Goal: Transaction & Acquisition: Purchase product/service

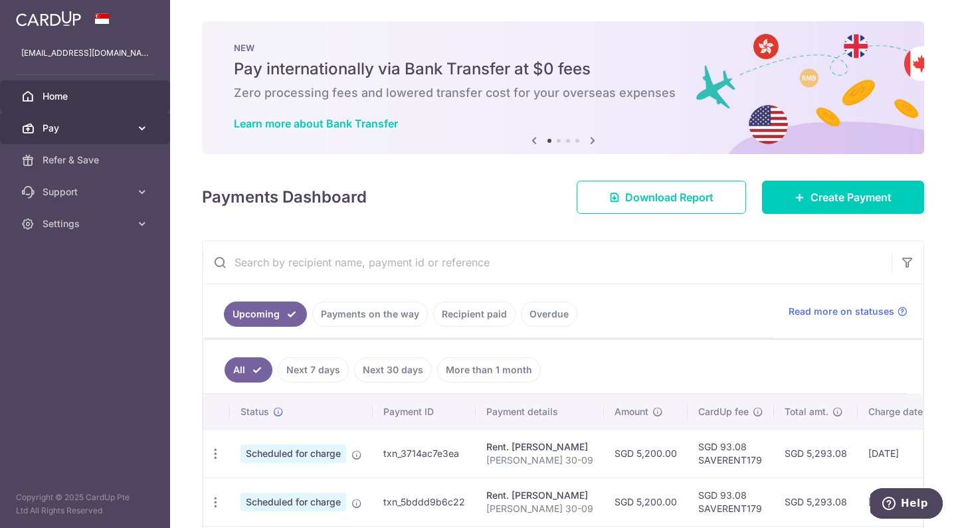
click at [137, 124] on icon at bounding box center [142, 128] width 13 height 13
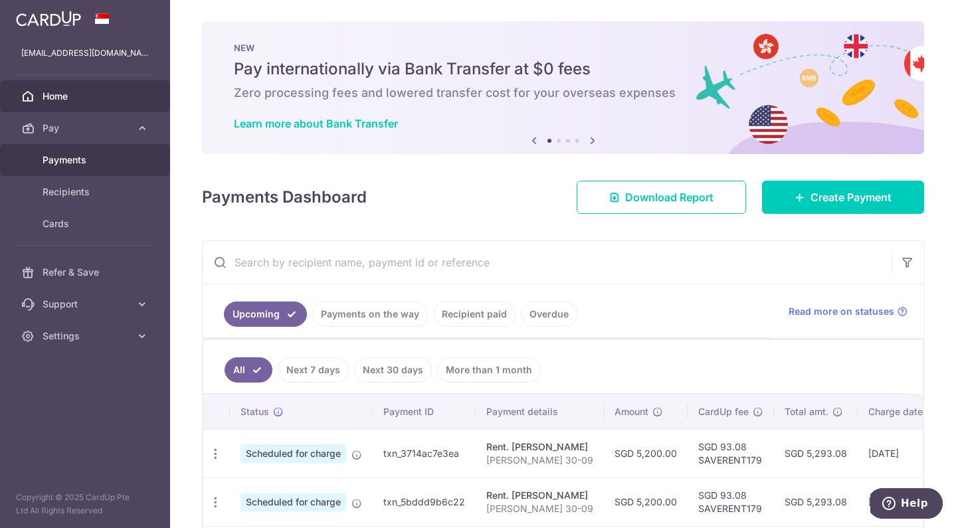
click at [82, 161] on span "Payments" at bounding box center [87, 159] width 88 height 13
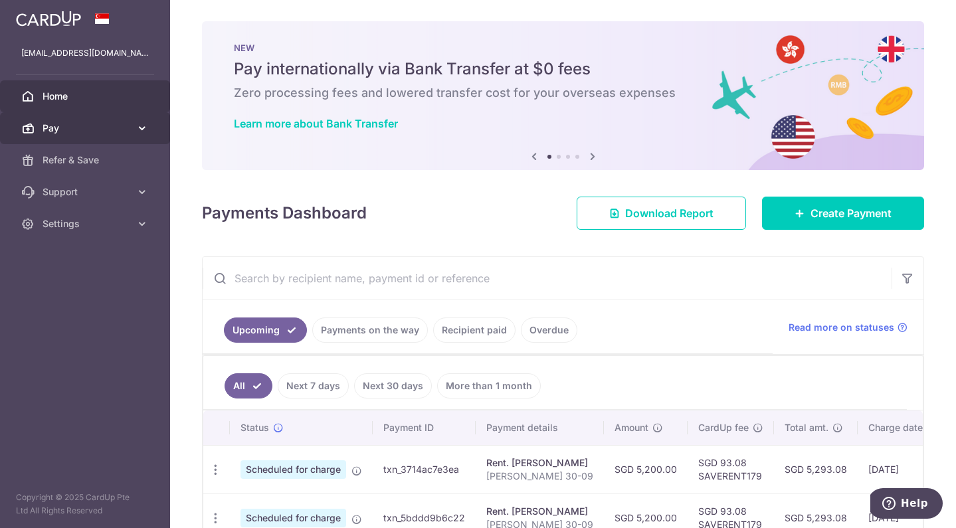
click at [145, 126] on icon at bounding box center [142, 128] width 13 height 13
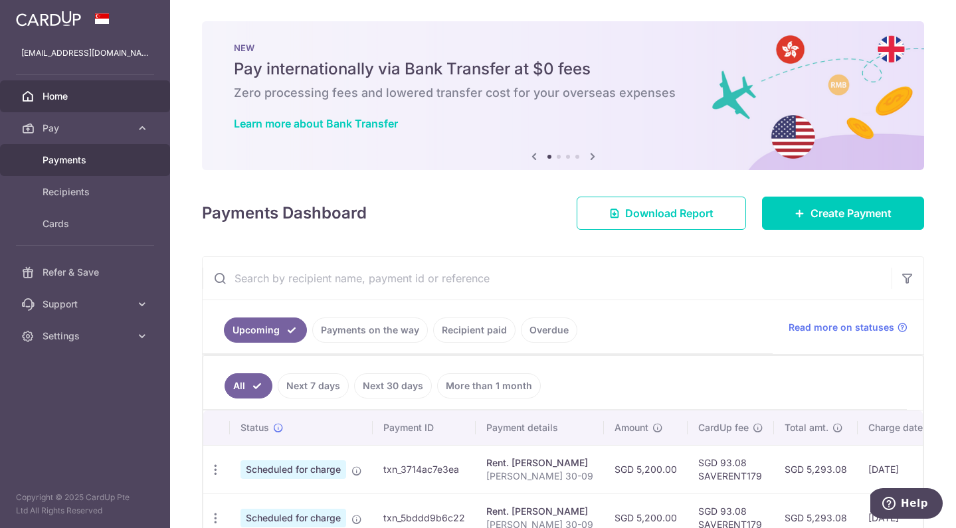
click at [76, 158] on span "Payments" at bounding box center [87, 159] width 88 height 13
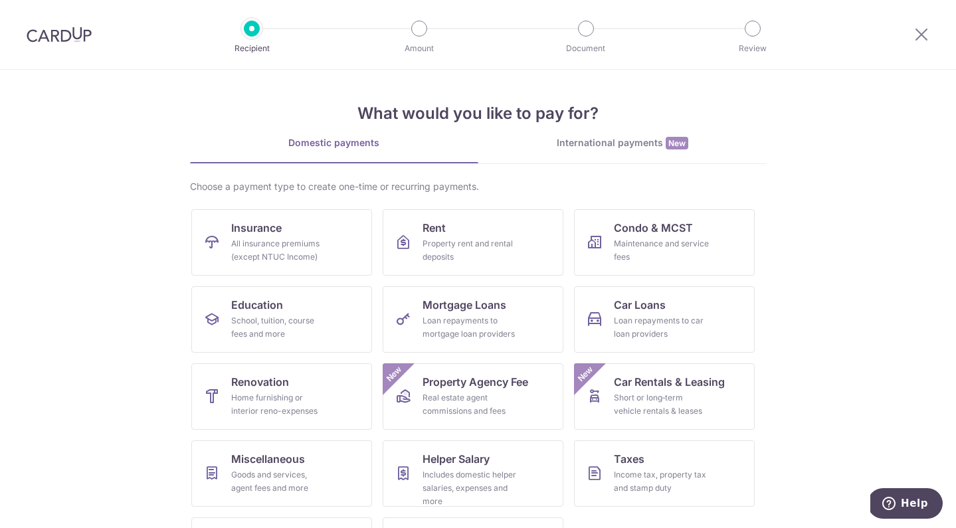
click at [605, 153] on link "International payments New" at bounding box center [622, 149] width 288 height 27
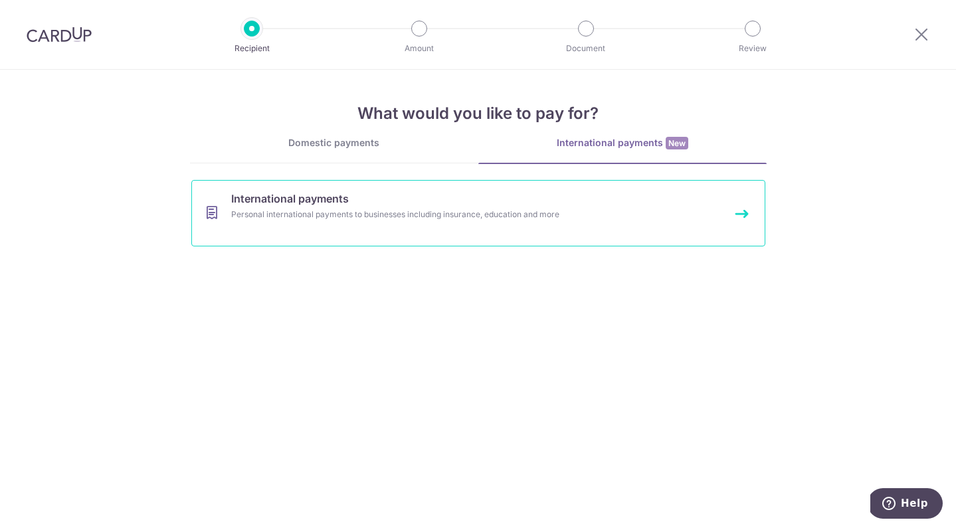
click at [393, 208] on div "Personal international payments to businesses including insurance, education an…" at bounding box center [460, 214] width 459 height 13
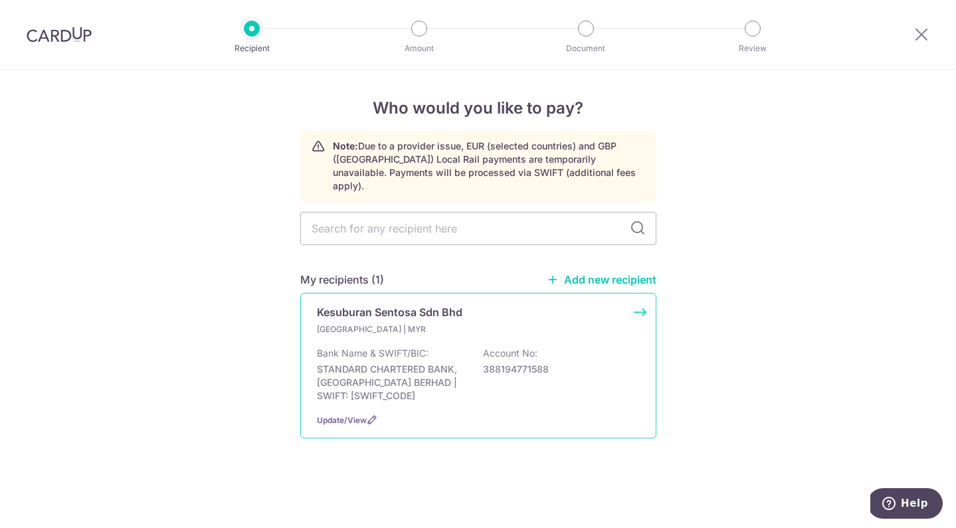
click at [334, 413] on div "Update/View" at bounding box center [478, 420] width 323 height 14
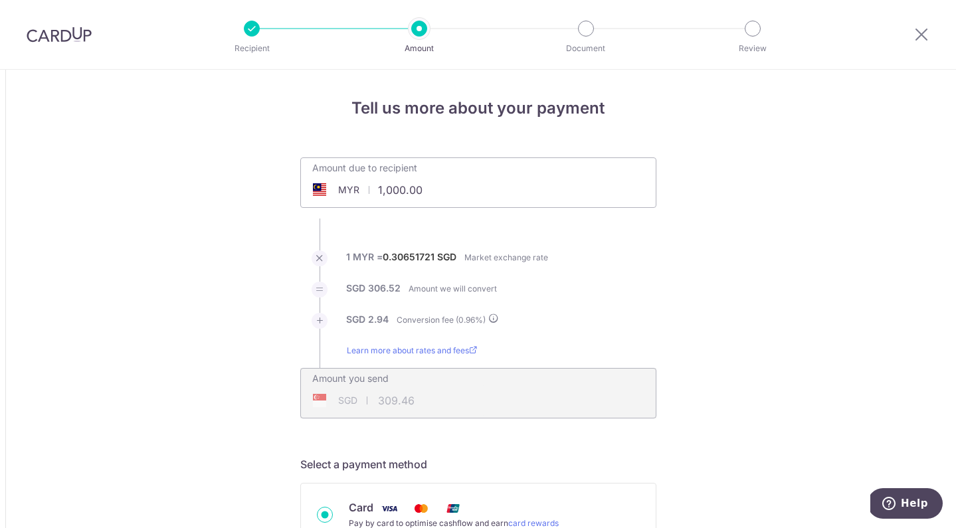
click at [405, 190] on input "1,000.00" at bounding box center [403, 190] width 205 height 31
type input "10,000.00"
type input "3,094.64"
drag, startPoint x: 197, startPoint y: 292, endPoint x: 466, endPoint y: 273, distance: 269.7
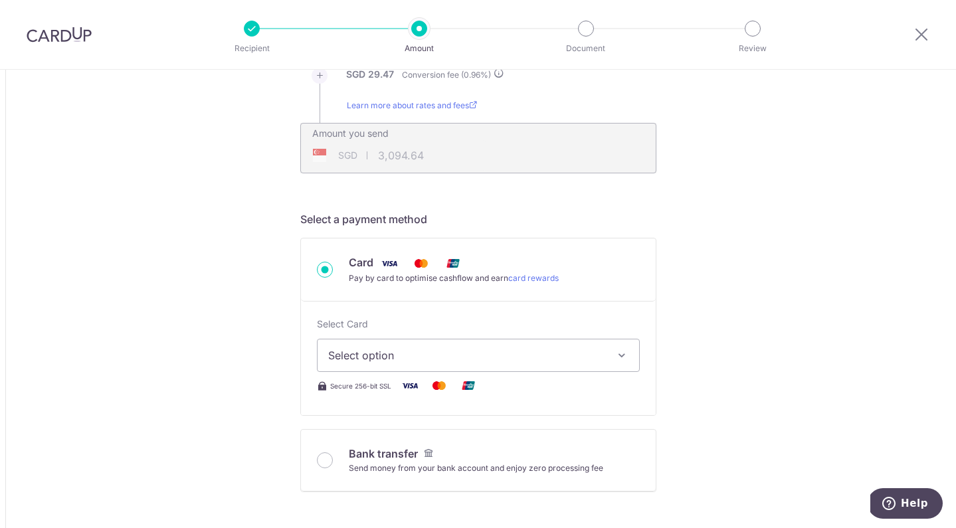
scroll to position [248, 0]
click at [417, 355] on span "Select option" at bounding box center [466, 353] width 276 height 16
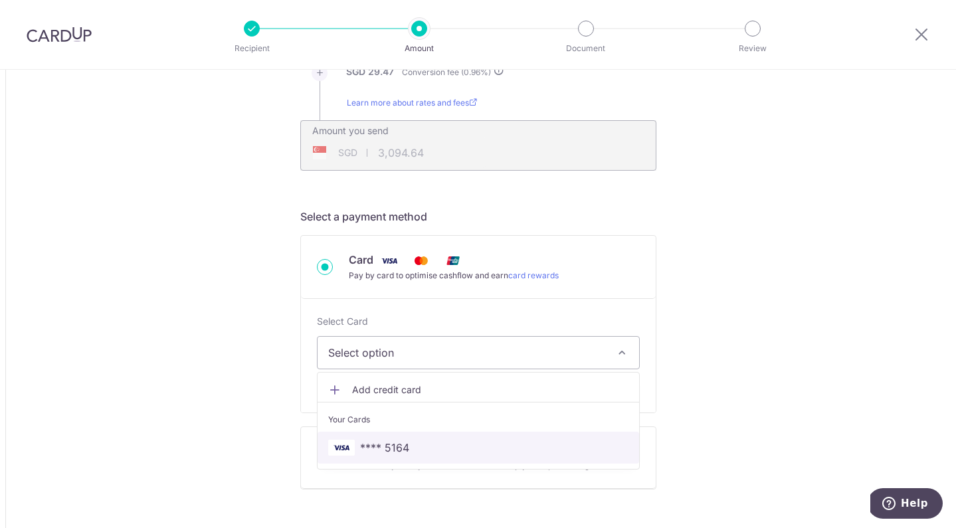
click at [398, 446] on span "**** 5164" at bounding box center [384, 448] width 49 height 16
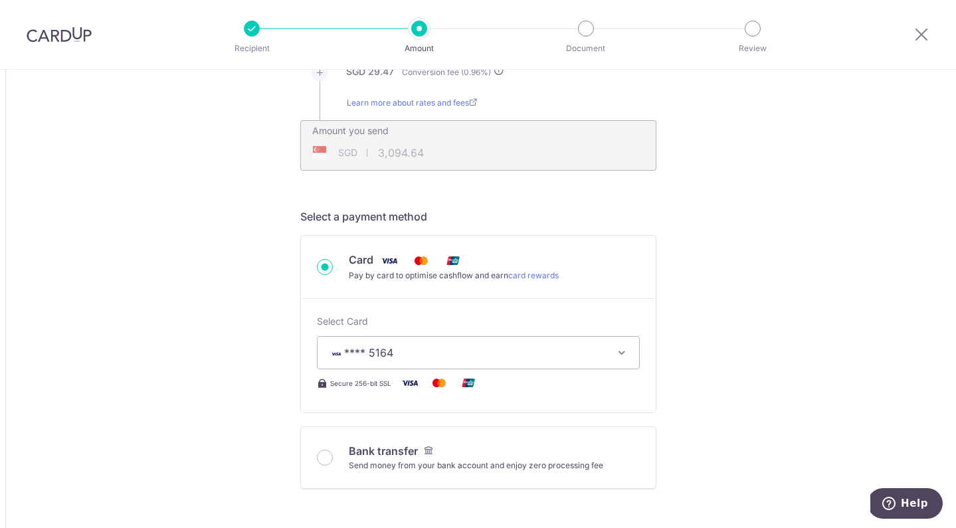
type input "10,000.00"
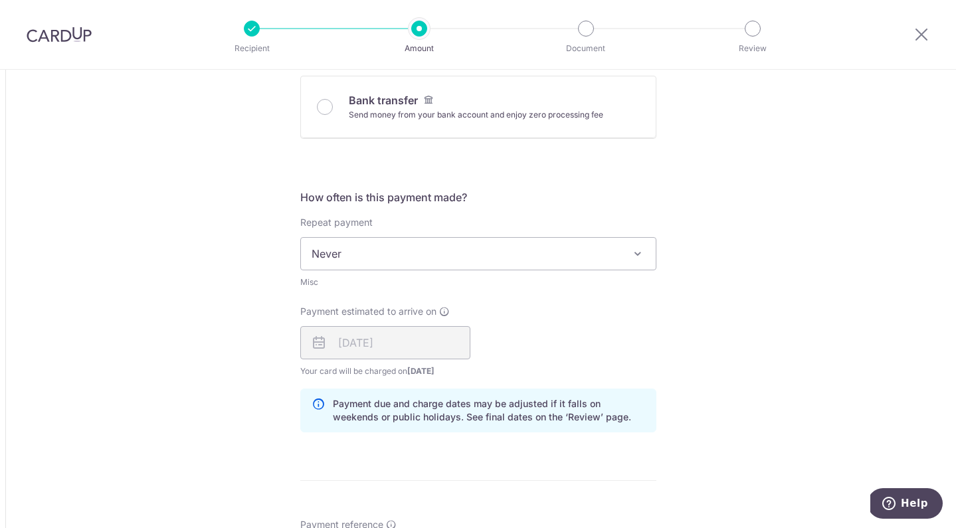
scroll to position [615, 0]
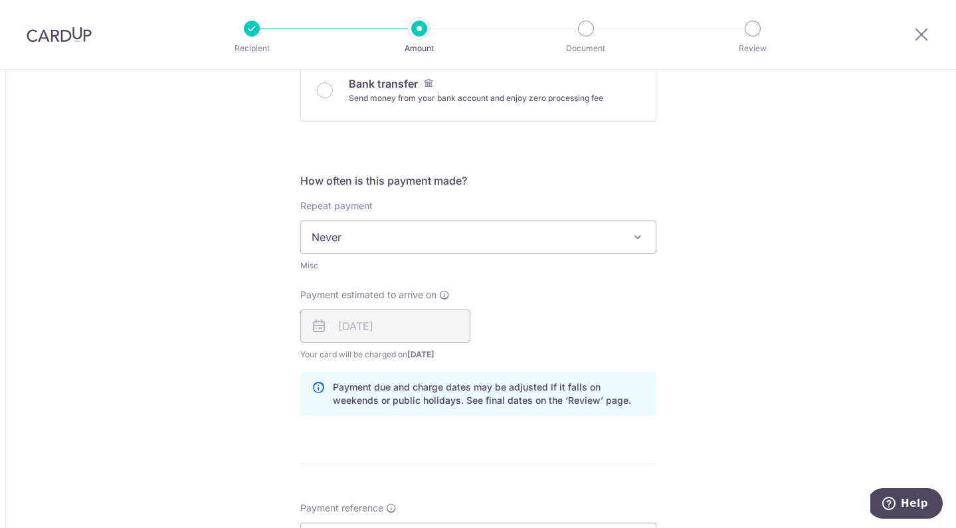
click at [373, 225] on span "Never" at bounding box center [478, 237] width 355 height 32
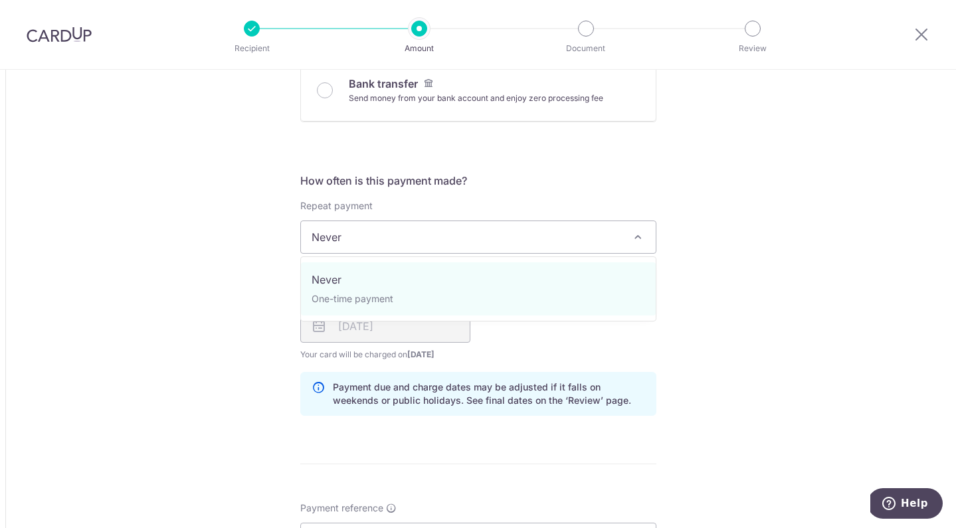
click at [231, 232] on div "Tell us more about your payment Amount due to recipient MYR 10,000.00 10000 1 M…" at bounding box center [478, 239] width 956 height 1568
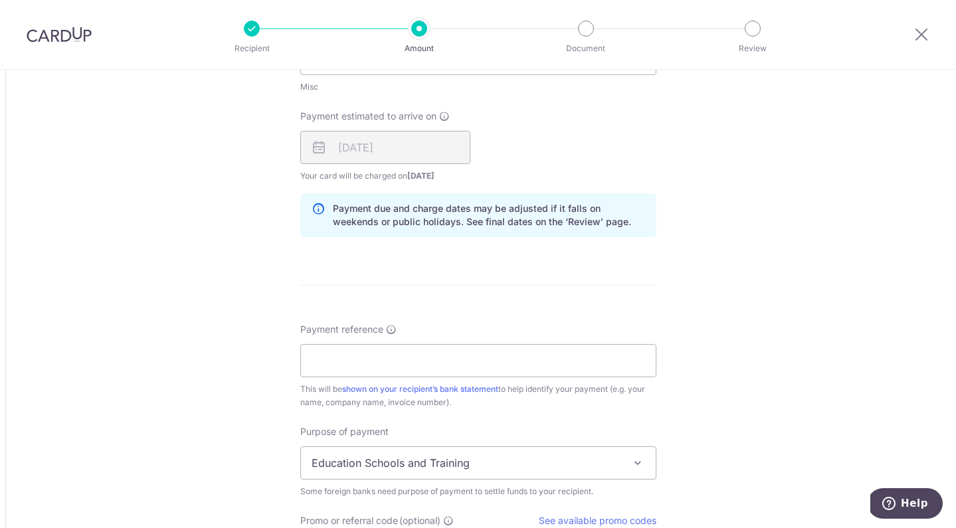
scroll to position [824, 0]
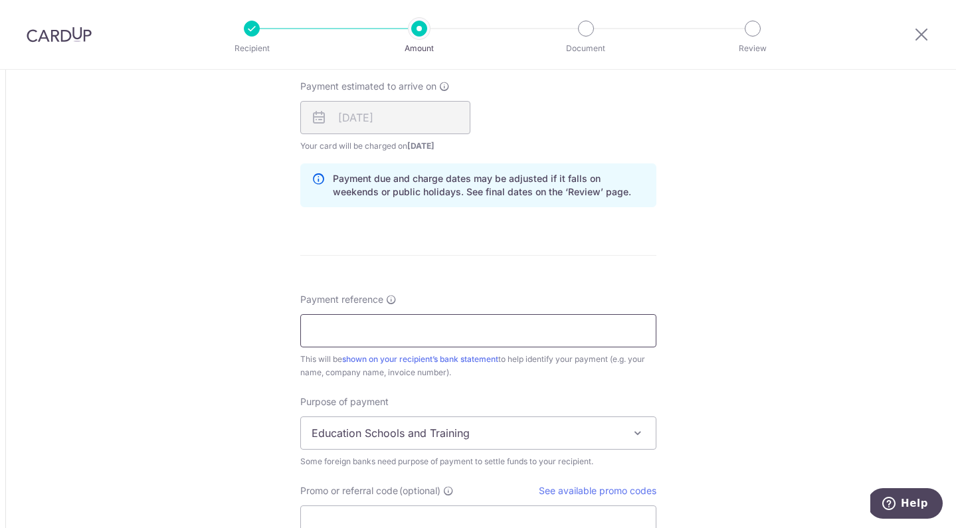
click at [412, 321] on input "Payment reference" at bounding box center [478, 330] width 356 height 33
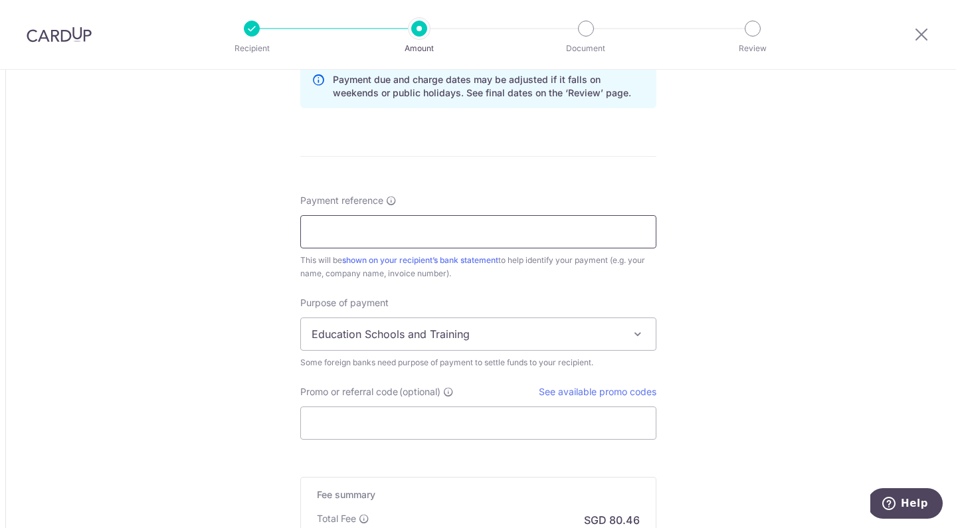
scroll to position [923, 0]
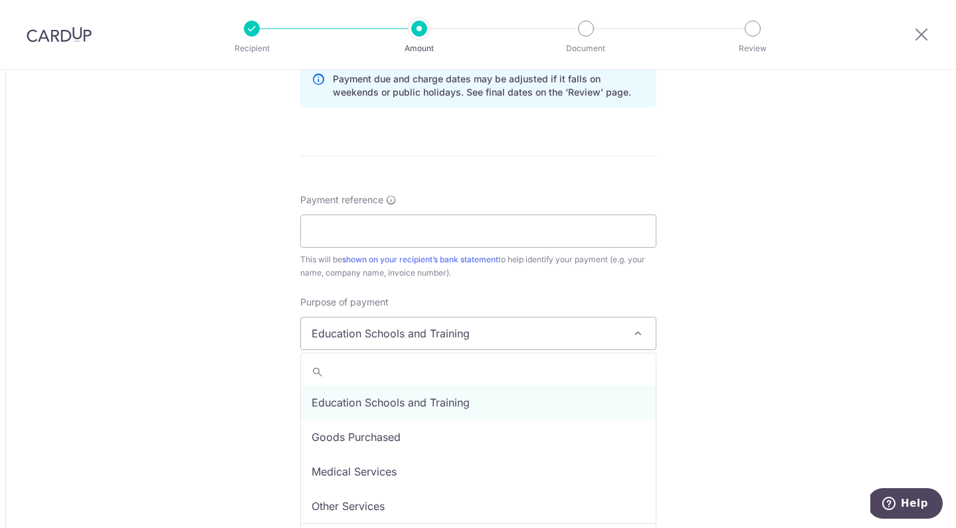
click at [409, 333] on span "Education Schools and Training" at bounding box center [478, 334] width 355 height 32
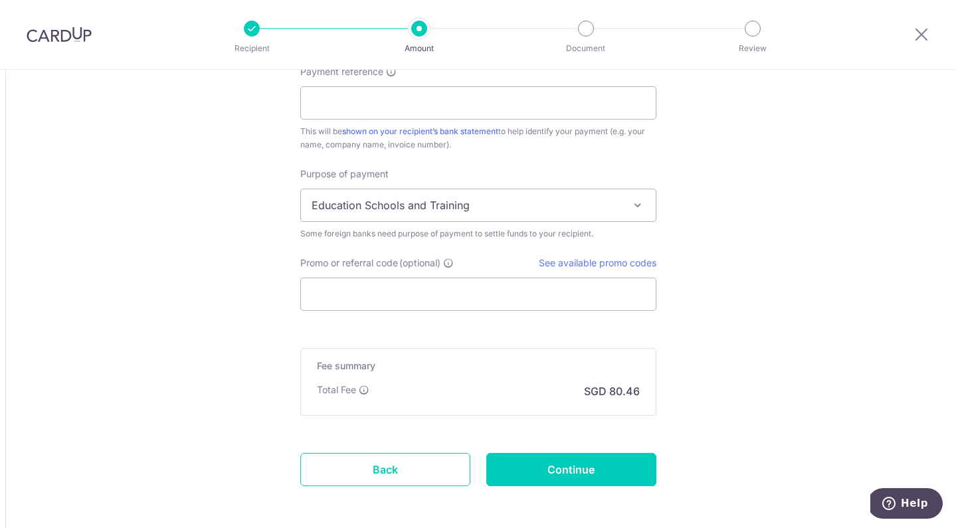
scroll to position [1051, 0]
click at [432, 201] on span "Education Schools and Training" at bounding box center [478, 206] width 355 height 32
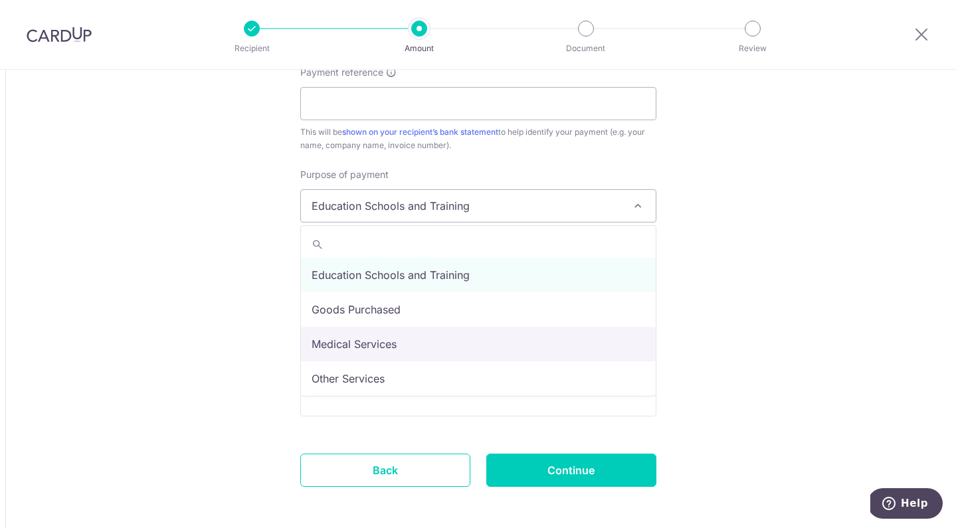
select select "Medical Services"
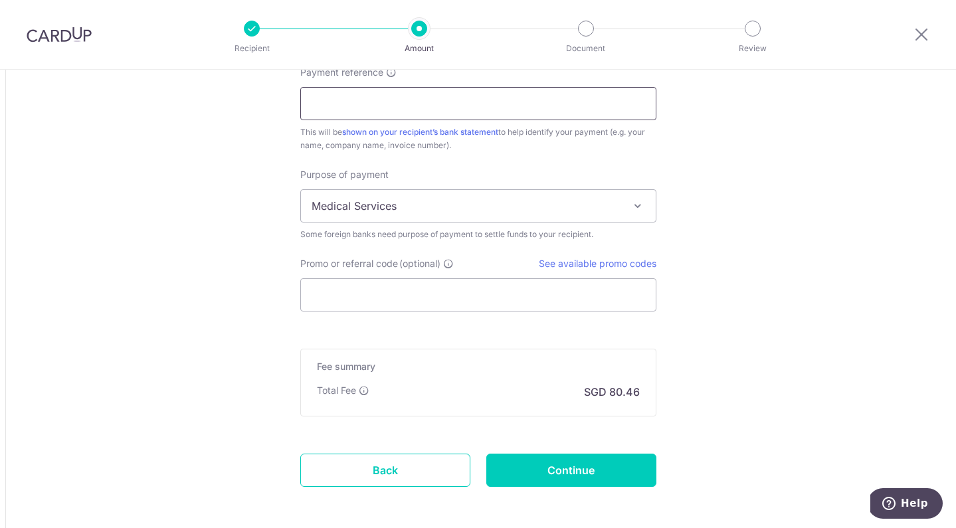
click at [366, 99] on input "Payment reference" at bounding box center [478, 103] width 356 height 33
drag, startPoint x: 187, startPoint y: 157, endPoint x: 195, endPoint y: 157, distance: 8.0
click at [365, 102] on input "Yinji Zhao Devesh Cooblal" at bounding box center [478, 103] width 356 height 33
type input "Yinji Zhao and Devesh Cooblal"
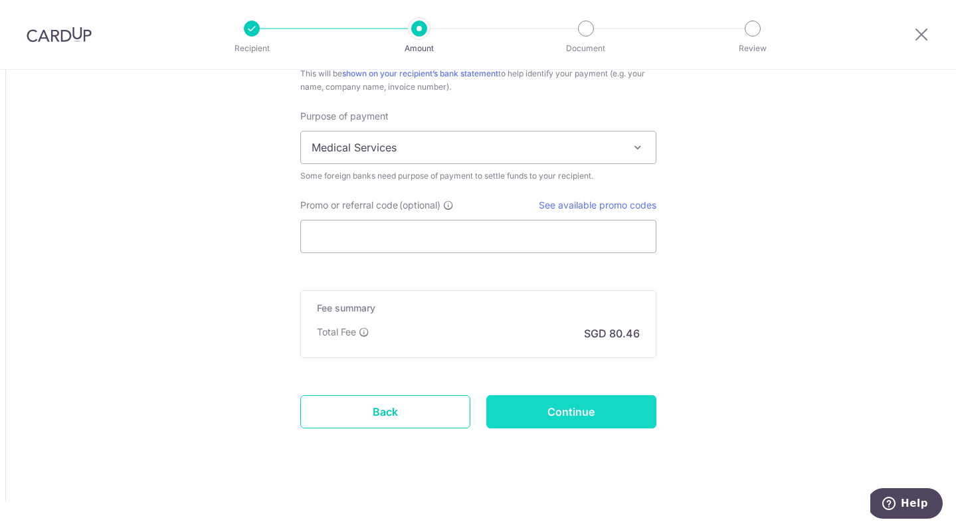
scroll to position [1109, 0]
click at [567, 420] on input "Continue" at bounding box center [571, 411] width 170 height 33
type input "Create Schedule"
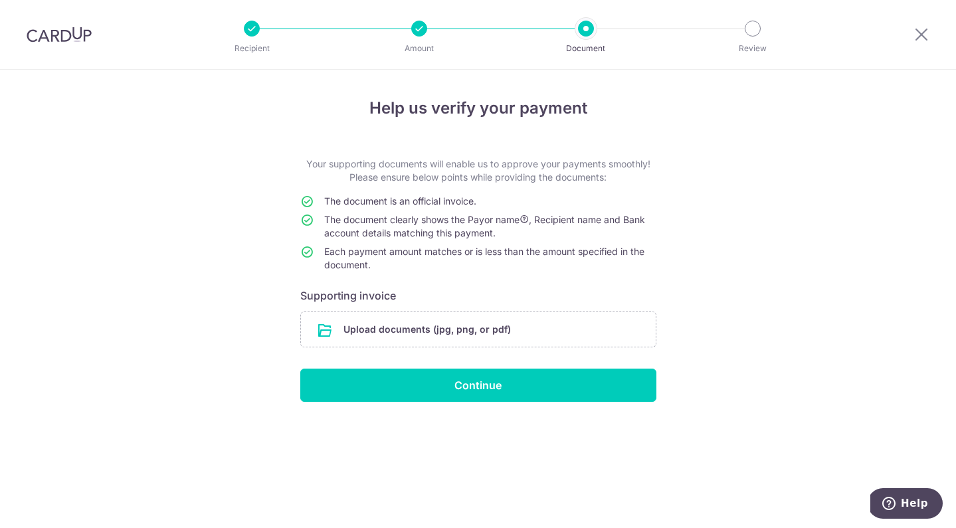
click at [48, 45] on div at bounding box center [59, 34] width 118 height 69
click at [69, 27] on img at bounding box center [59, 35] width 65 height 16
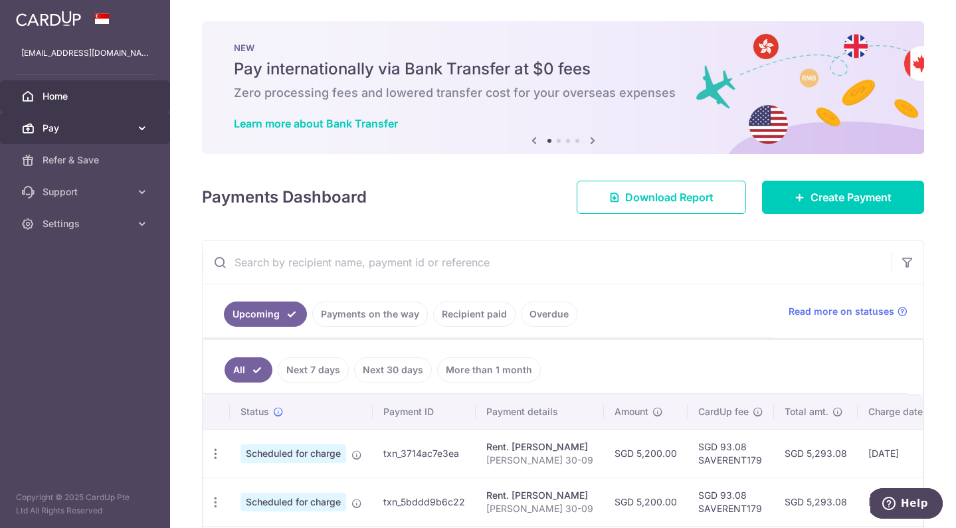
click at [146, 127] on icon at bounding box center [142, 128] width 13 height 13
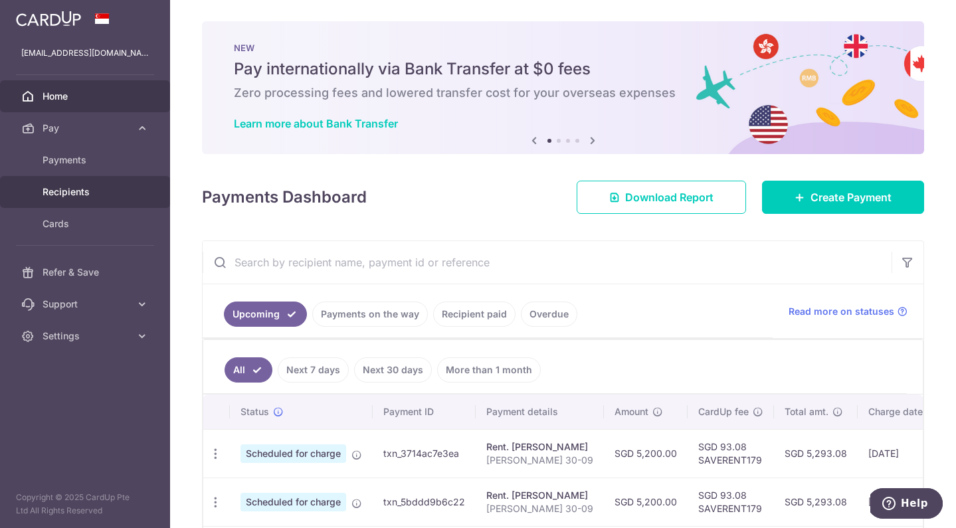
click at [78, 193] on span "Recipients" at bounding box center [87, 191] width 88 height 13
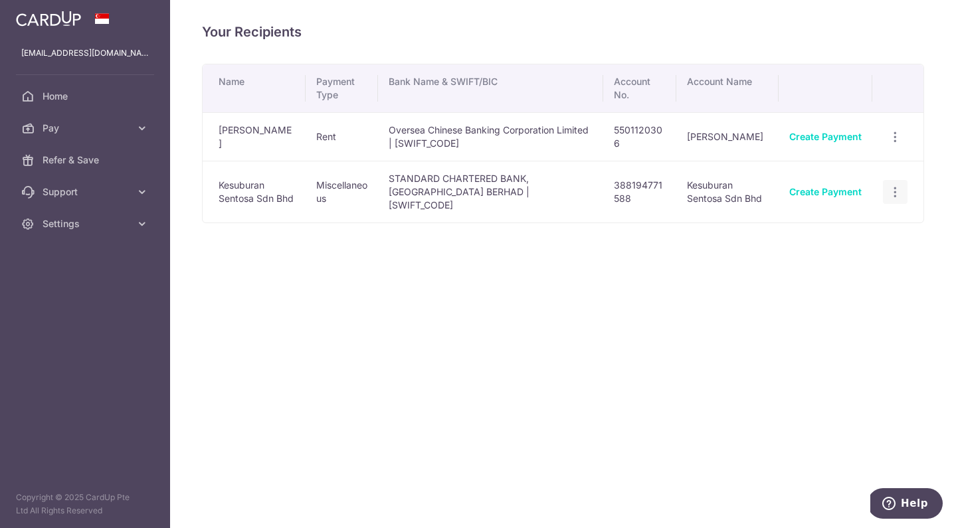
click at [902, 187] on icon "button" at bounding box center [895, 192] width 14 height 14
click at [840, 222] on span "View/Edit" at bounding box center [851, 229] width 90 height 16
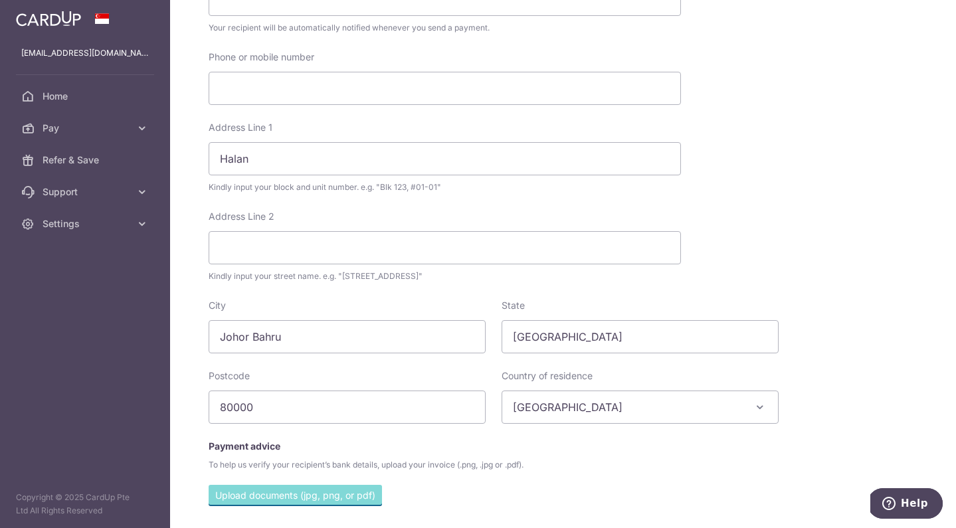
scroll to position [356, 0]
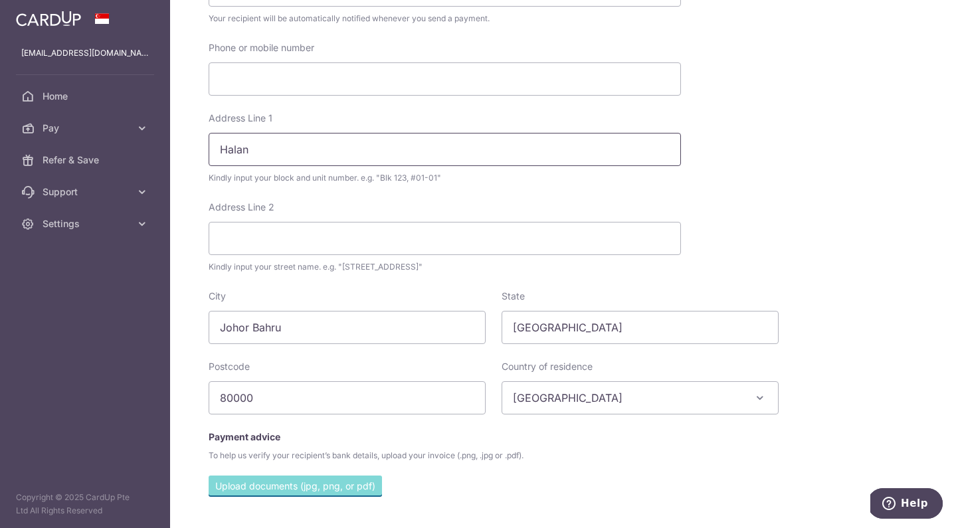
click at [265, 145] on input "Halan" at bounding box center [445, 149] width 472 height 33
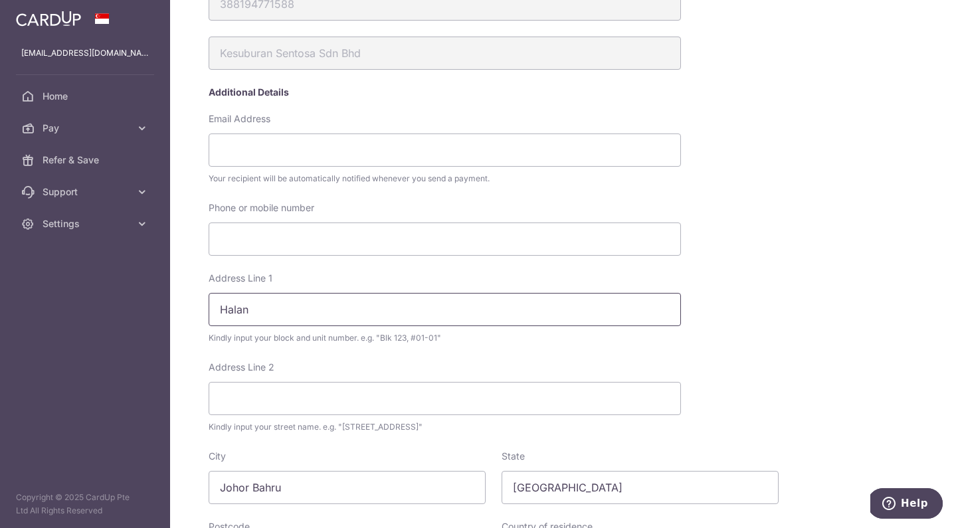
scroll to position [209, 0]
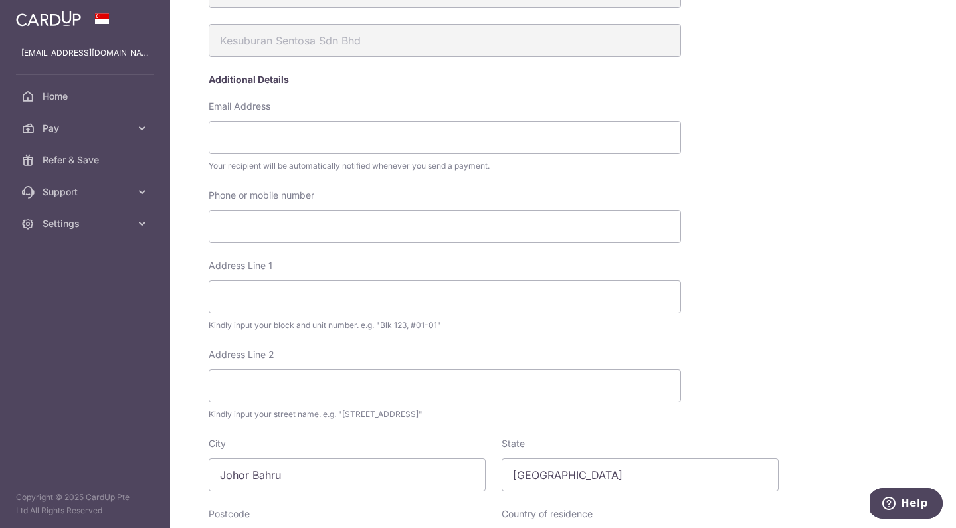
click at [790, 280] on div "My recipients Kesuburan Sentosa Sdn Bhd Kesuburan Sentosa Sdn Bhd Account Detai…" at bounding box center [590, 270] width 777 height 915
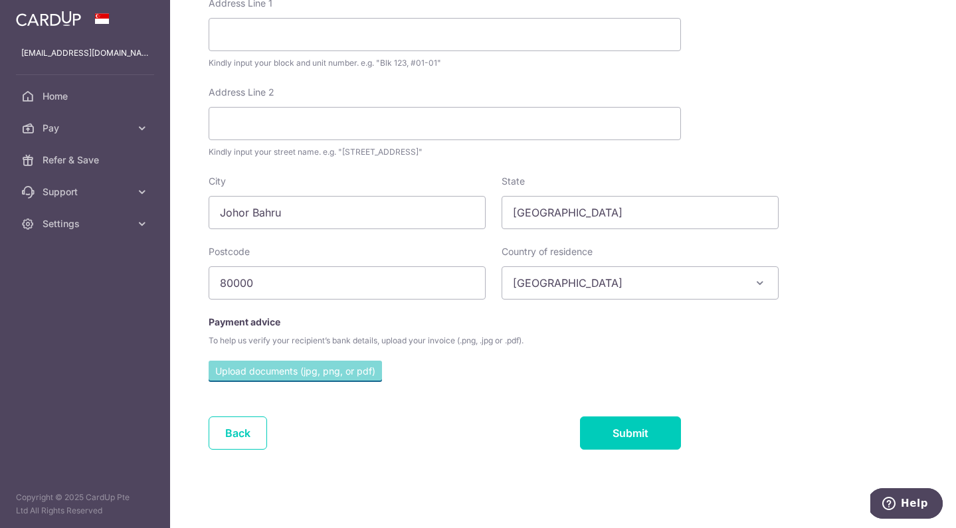
scroll to position [471, 0]
click at [630, 443] on input "Submit" at bounding box center [630, 432] width 101 height 33
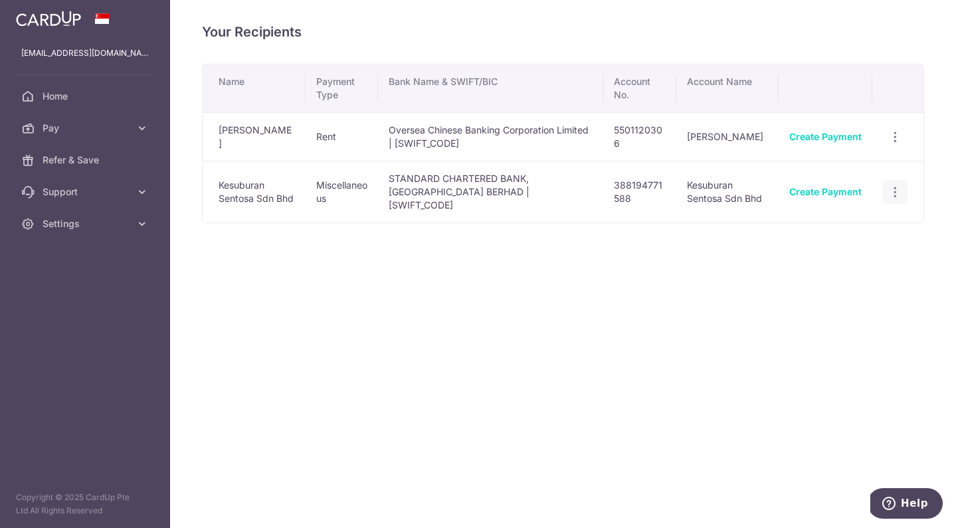
click at [900, 190] on icon "button" at bounding box center [895, 192] width 14 height 14
click at [834, 221] on span "View/Edit" at bounding box center [851, 229] width 90 height 16
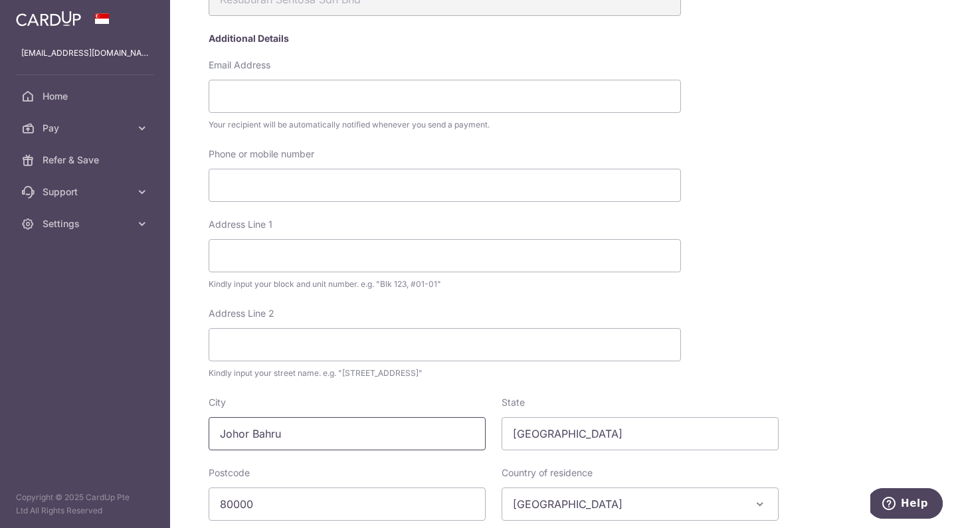
scroll to position [253, 0]
paste input "24, Jalan Harimau Tarum, Taman Abad"
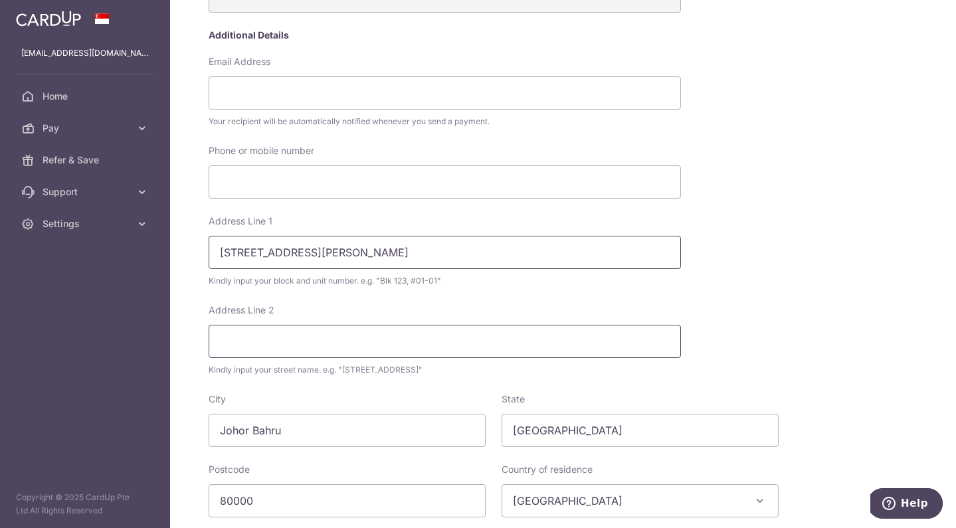
type input "24, Jalan Harimau Tarum, Taman Abad"
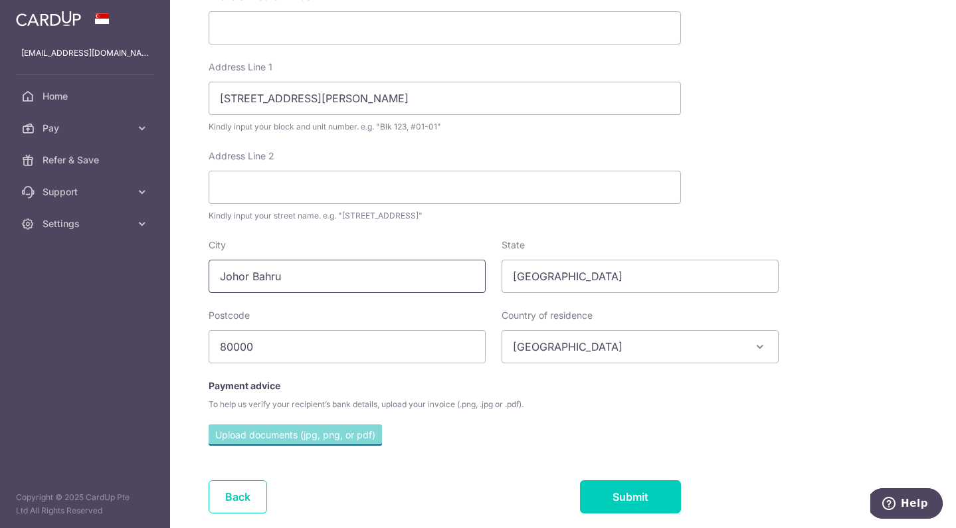
click at [306, 263] on input "Johor Bahru" at bounding box center [347, 276] width 277 height 33
click at [786, 170] on div "My recipients Kesuburan Sentosa Sdn Bhd Kesuburan Sentosa Sdn Bhd Account Detai…" at bounding box center [590, 71] width 777 height 915
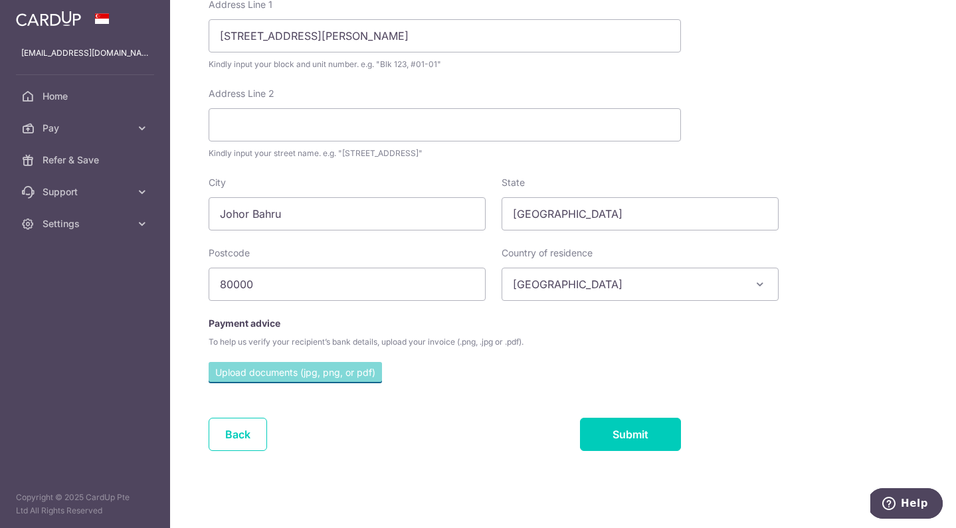
scroll to position [470, 0]
click at [250, 280] on input "80000" at bounding box center [347, 283] width 277 height 33
paste input "3"
type input "80300"
click at [808, 351] on div "My recipients Kesuburan Sentosa Sdn Bhd Kesuburan Sentosa Sdn Bhd Account Detai…" at bounding box center [590, 8] width 777 height 915
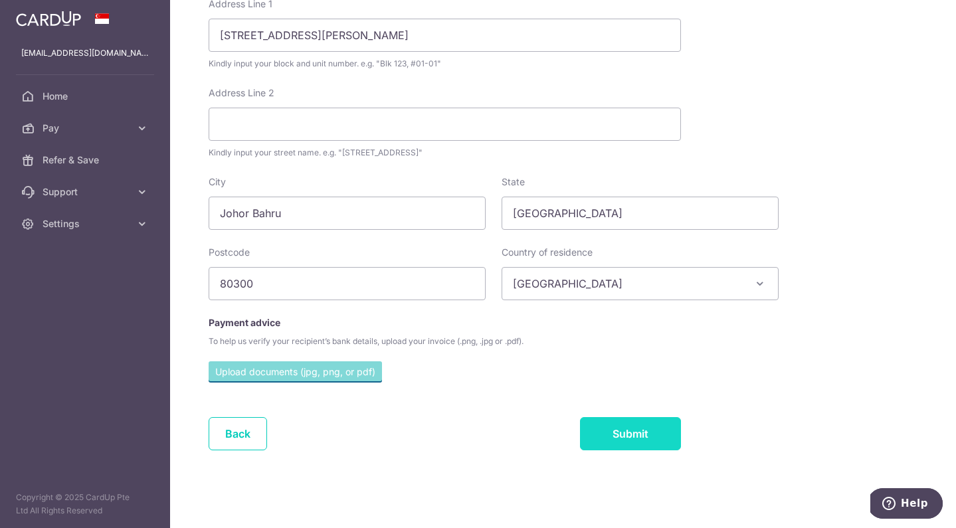
click at [622, 439] on input "Submit" at bounding box center [630, 433] width 101 height 33
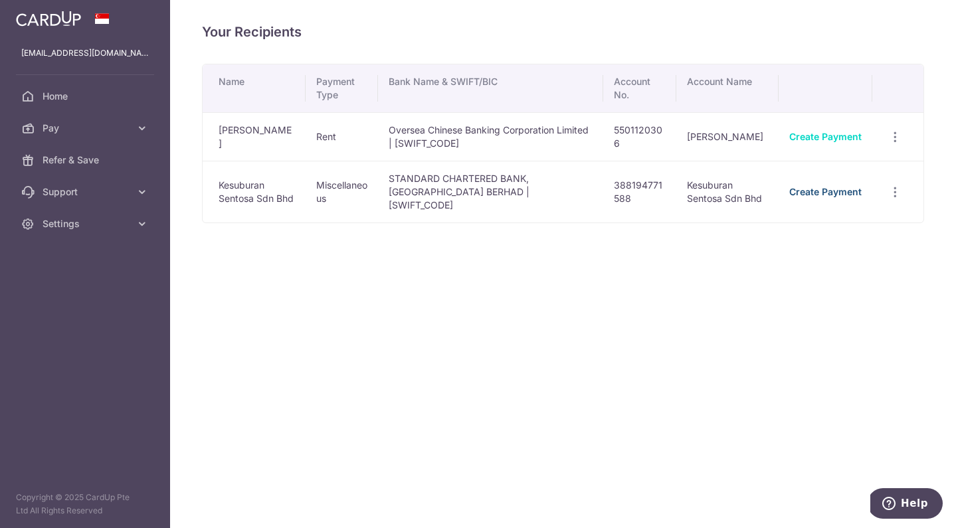
click at [811, 186] on link "Create Payment" at bounding box center [825, 191] width 72 height 11
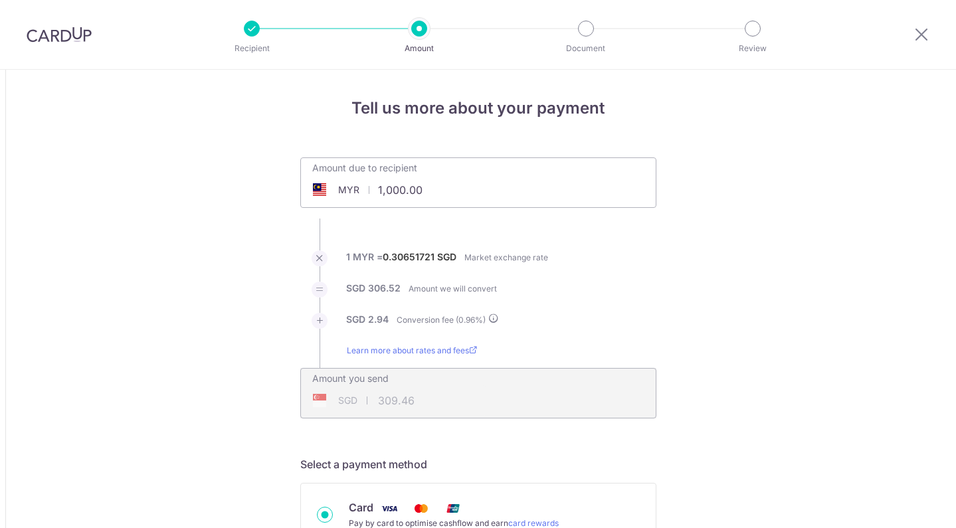
click at [405, 191] on input "1,000.00" at bounding box center [403, 190] width 205 height 31
type input "10,000.00"
type input "3,094.64"
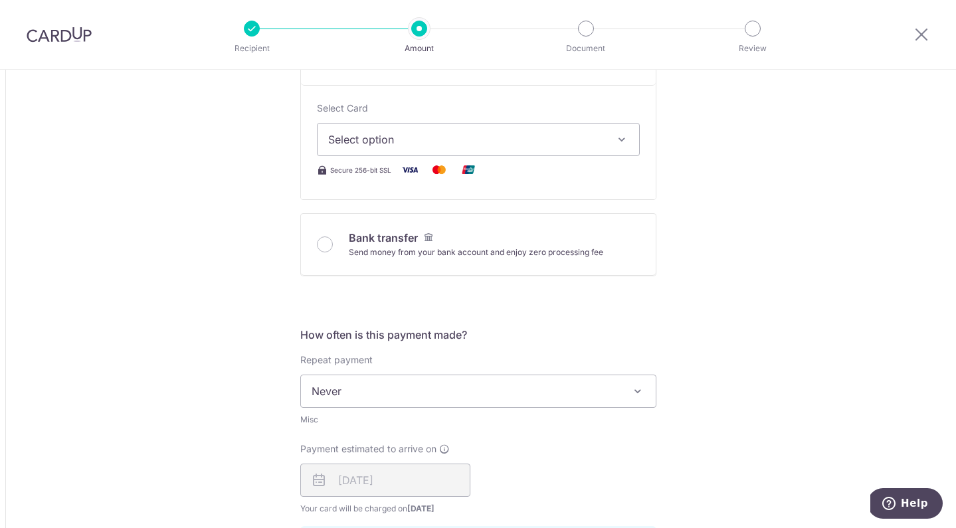
scroll to position [401, 0]
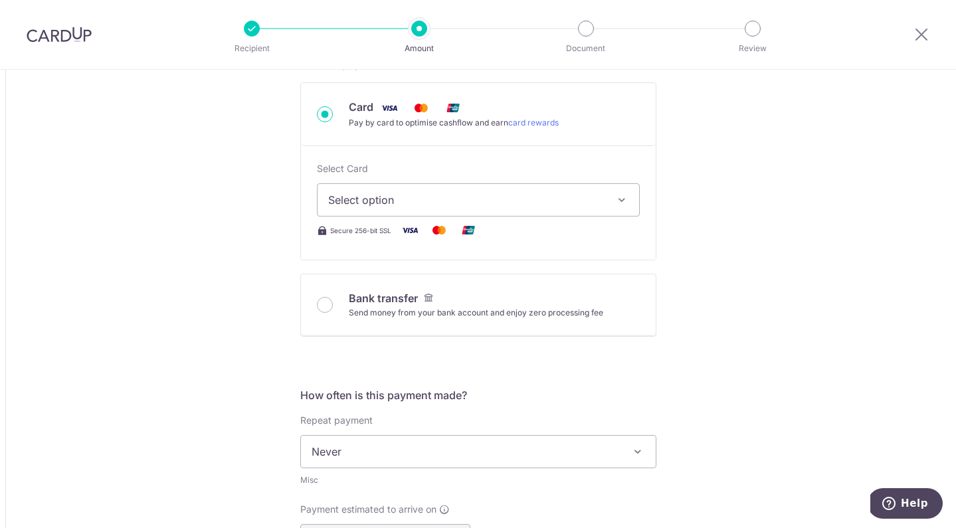
click at [386, 208] on span "Select option" at bounding box center [466, 200] width 276 height 16
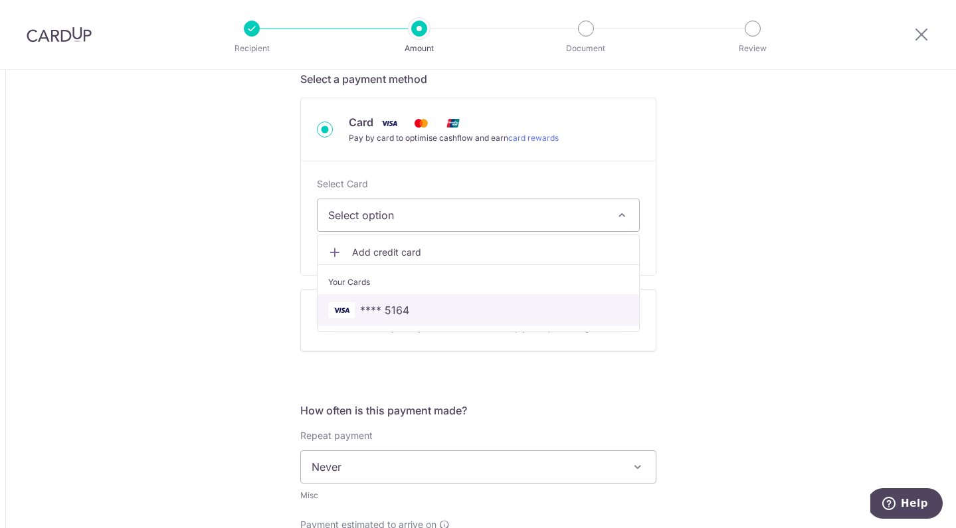
click at [389, 310] on span "**** 5164" at bounding box center [384, 310] width 49 height 16
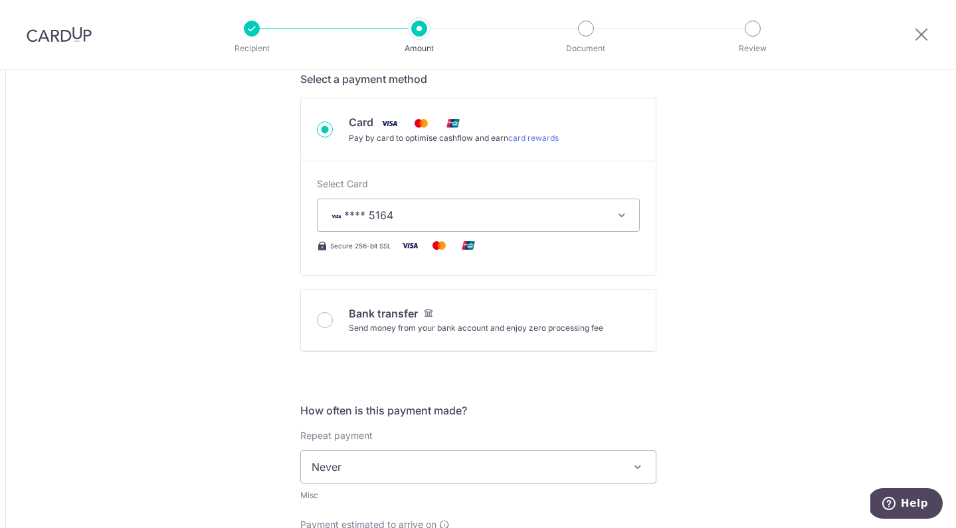
type input "10,000.00"
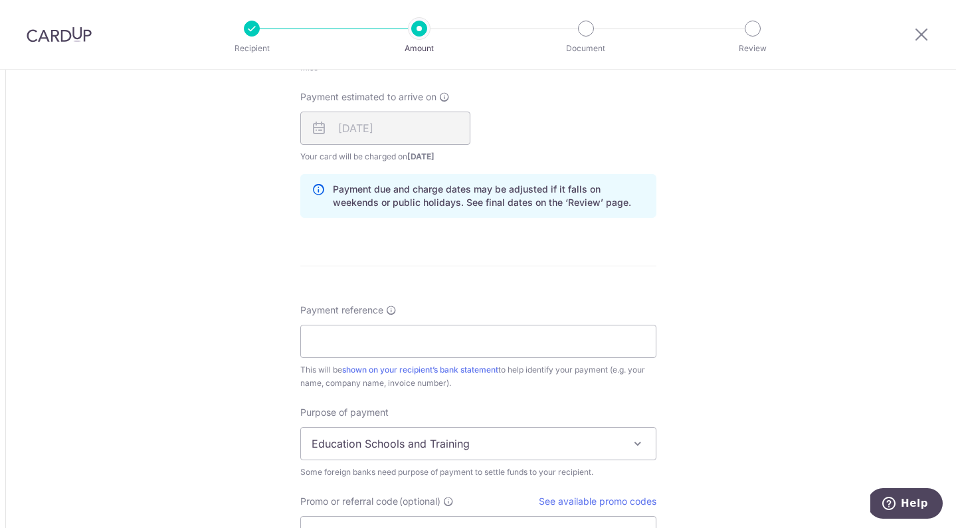
scroll to position [812, 0]
click at [367, 346] on input "Payment reference" at bounding box center [478, 341] width 356 height 33
type input "[PERSON_NAME] and [PERSON_NAME]"
click at [236, 351] on div "Tell us more about your payment Amount due to recipient MYR 10,000.00 10000 1 M…" at bounding box center [478, 41] width 956 height 1568
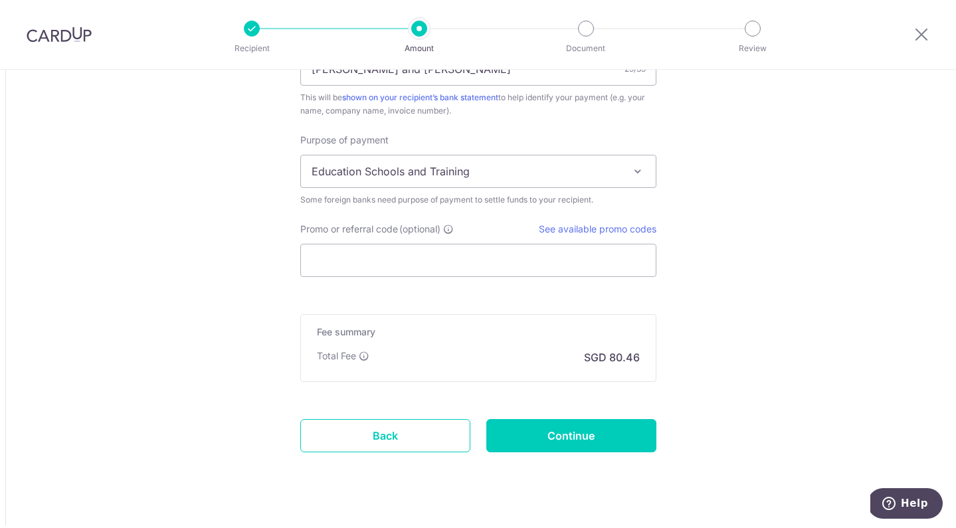
scroll to position [1109, 0]
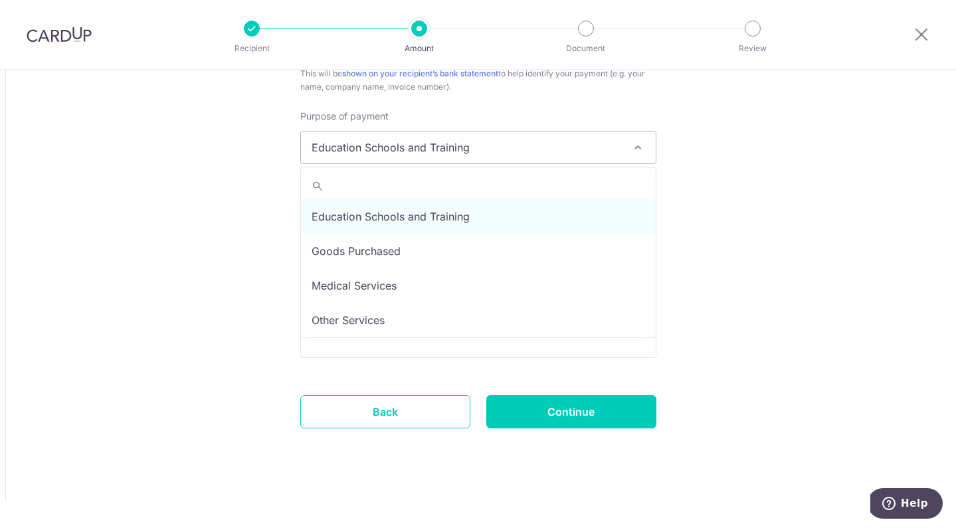
click at [419, 154] on span "Education Schools and Training" at bounding box center [478, 148] width 355 height 32
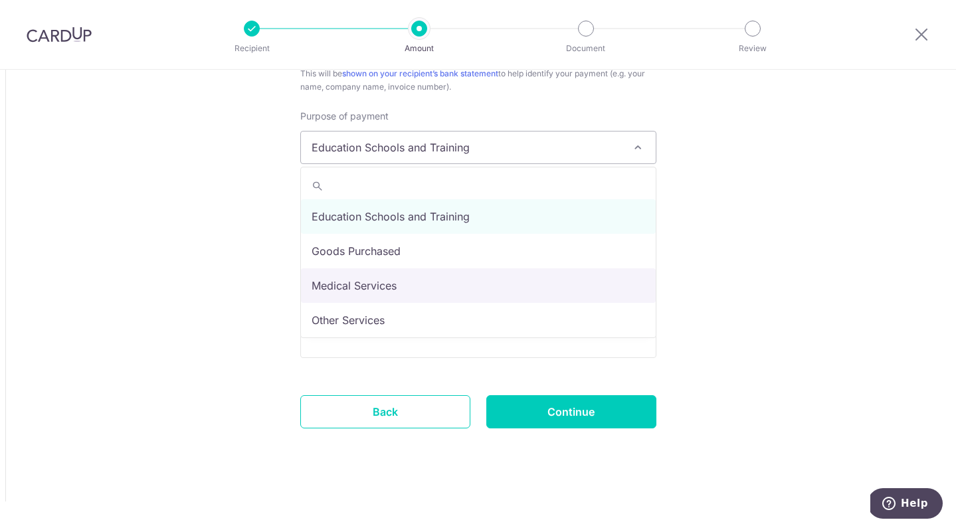
select select "Medical Services"
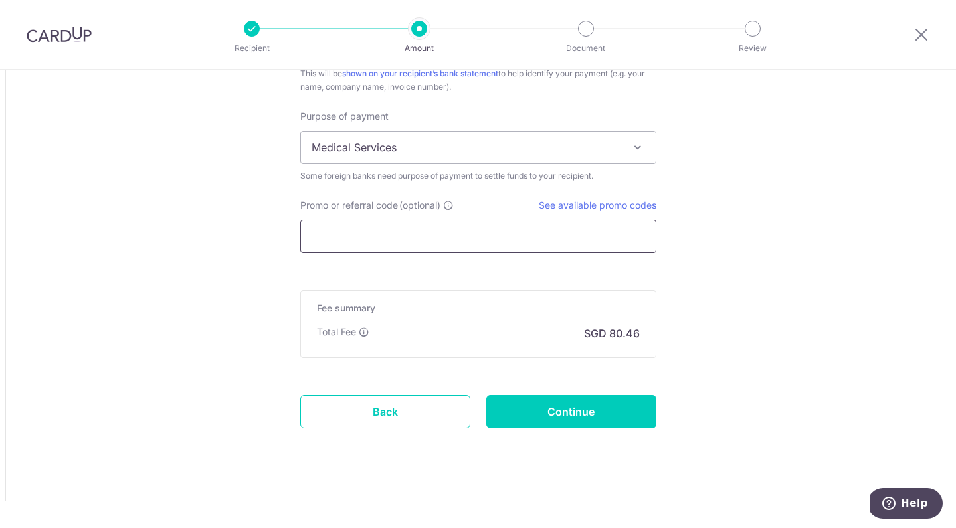
click at [359, 240] on input "Promo or referral code (optional)" at bounding box center [478, 236] width 356 height 33
paste input "GLOBE185"
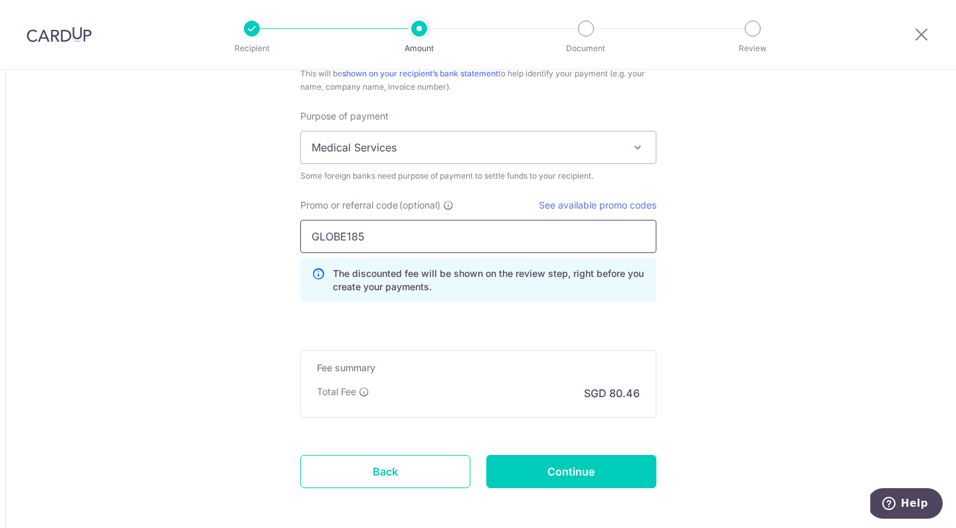
type input "GLOBE185"
click at [556, 474] on input "Continue" at bounding box center [571, 471] width 170 height 33
type input "Create Schedule"
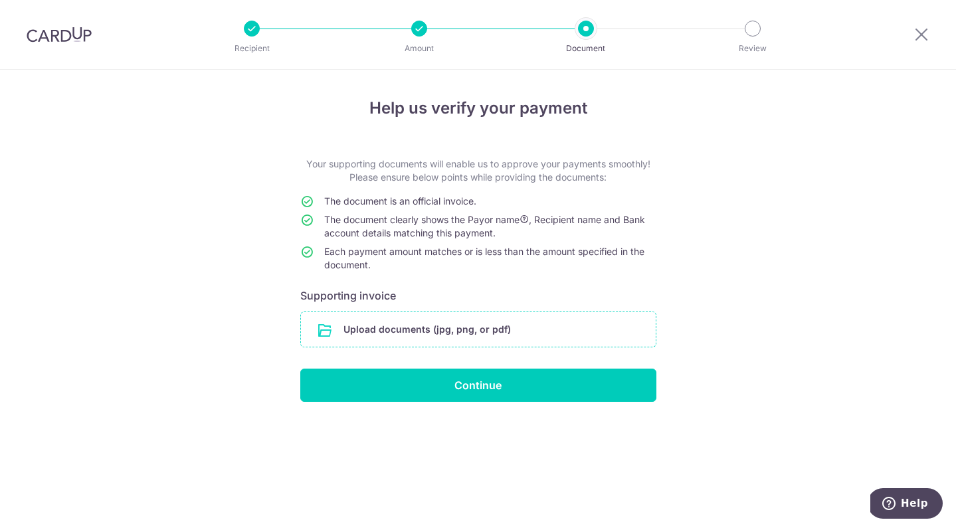
click at [440, 324] on input "file" at bounding box center [478, 329] width 355 height 35
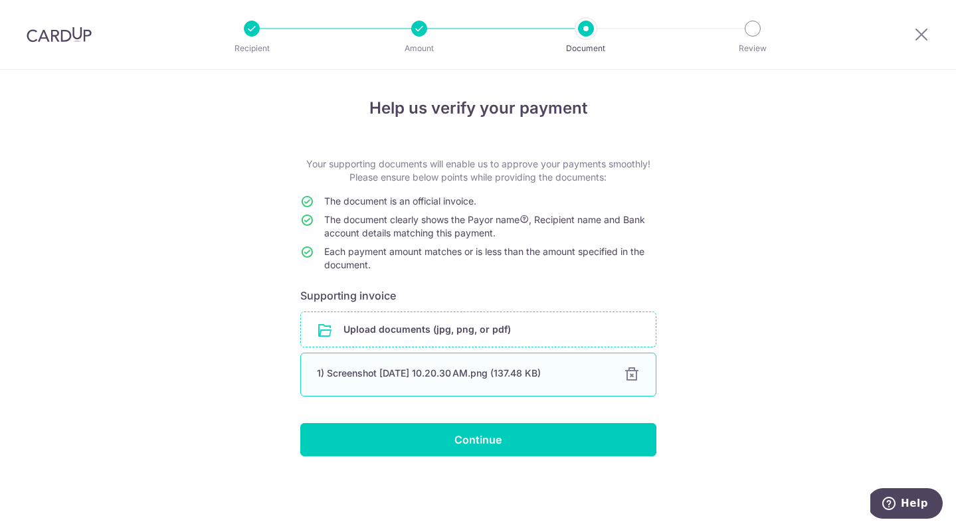
click at [629, 377] on div at bounding box center [632, 375] width 16 height 16
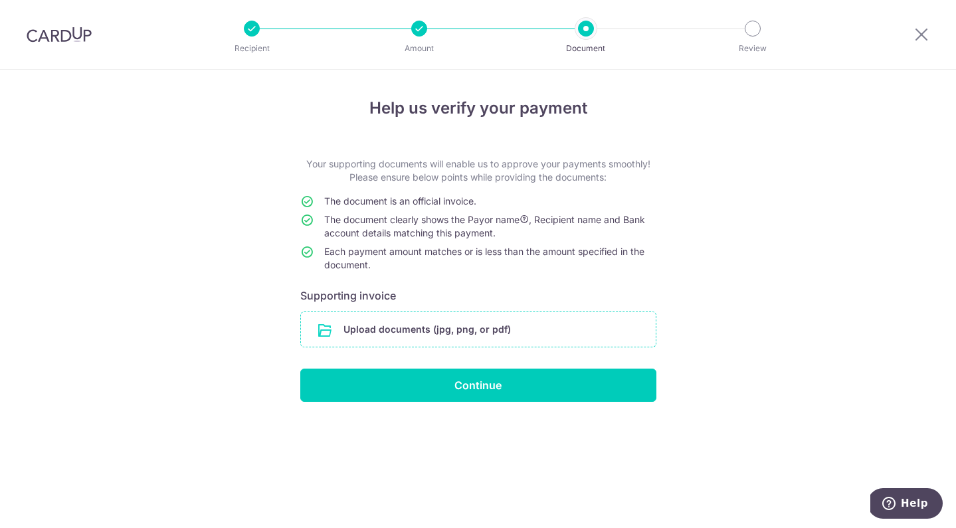
click at [399, 331] on input "file" at bounding box center [478, 329] width 355 height 35
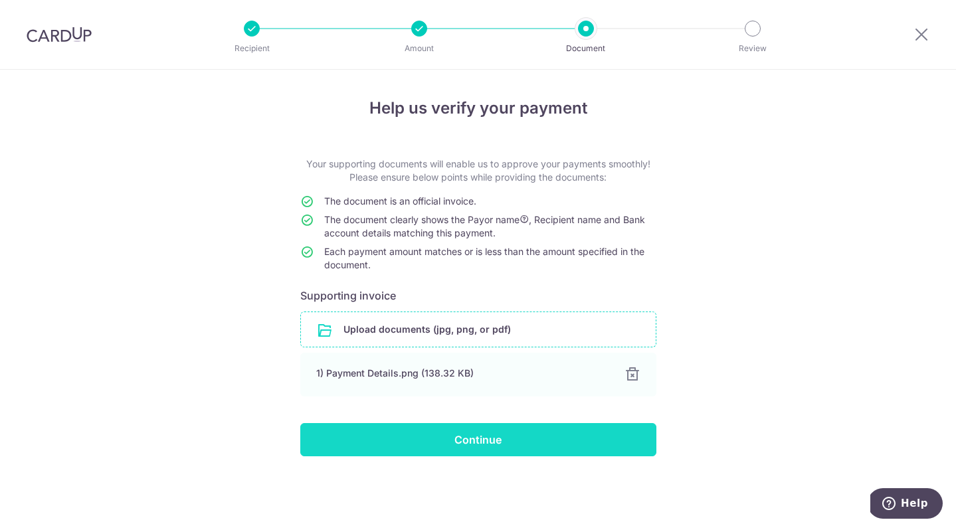
click at [490, 440] on input "Continue" at bounding box center [478, 439] width 356 height 33
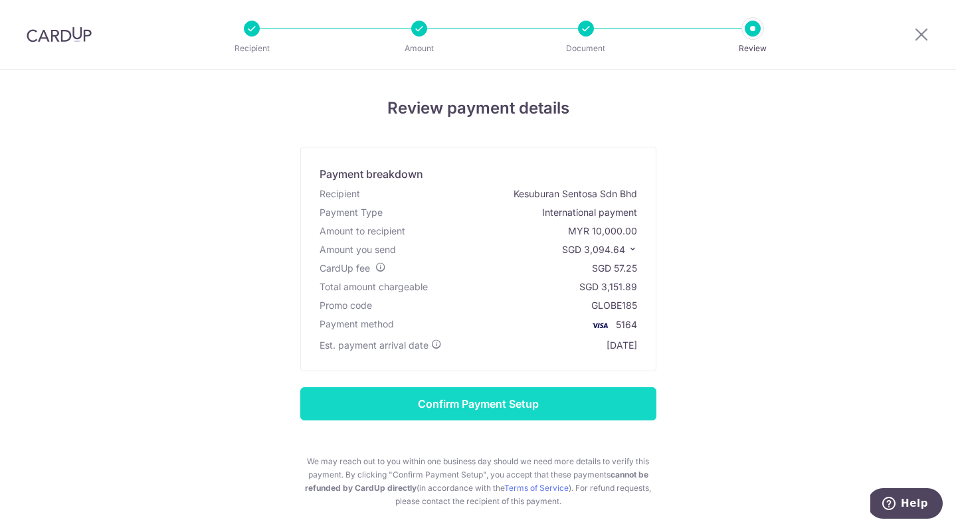
click at [484, 406] on input "Confirm Payment Setup" at bounding box center [478, 403] width 356 height 33
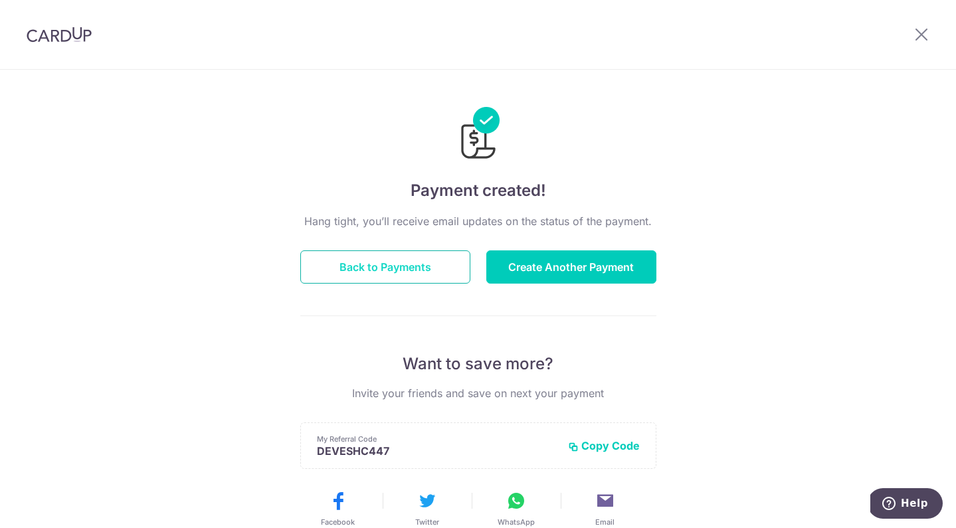
click at [390, 259] on button "Back to Payments" at bounding box center [385, 266] width 170 height 33
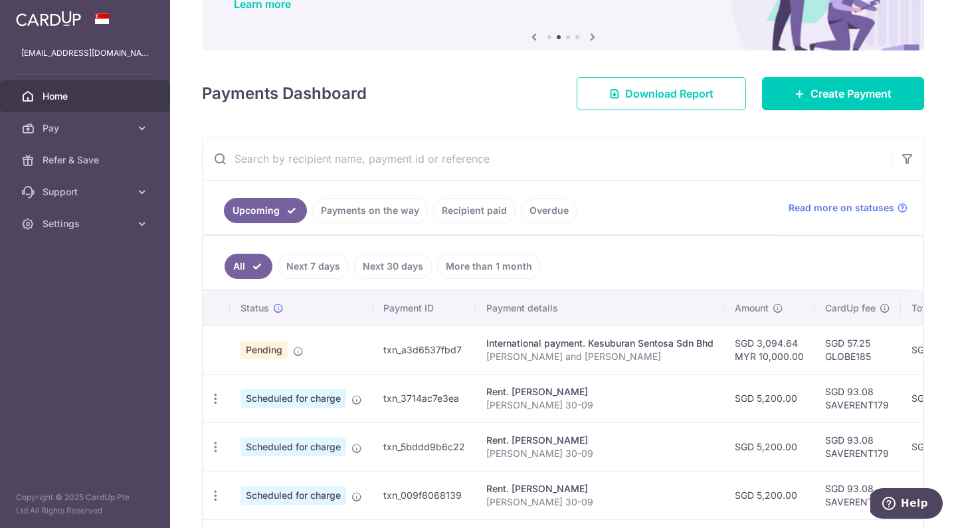
click at [416, 349] on td "txn_a3d6537fbd7" at bounding box center [424, 349] width 103 height 48
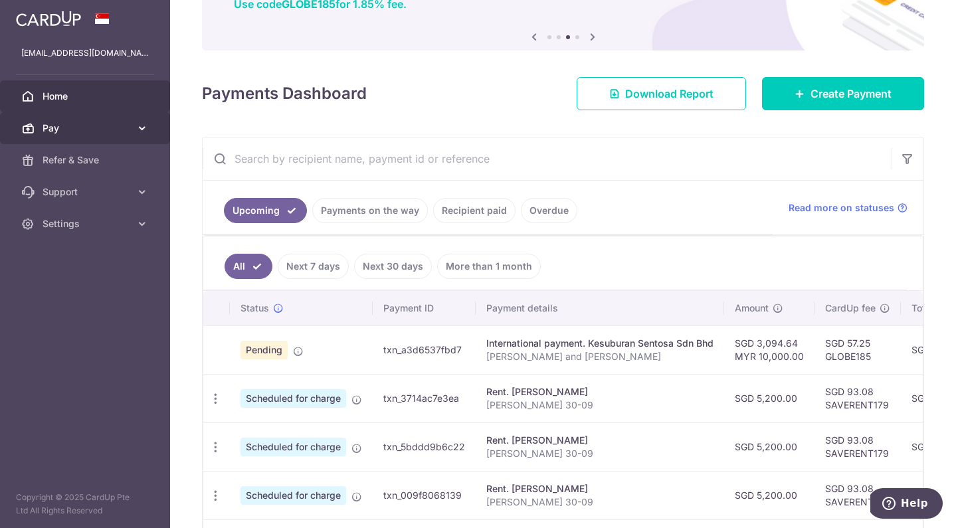
click at [139, 131] on icon at bounding box center [142, 128] width 13 height 13
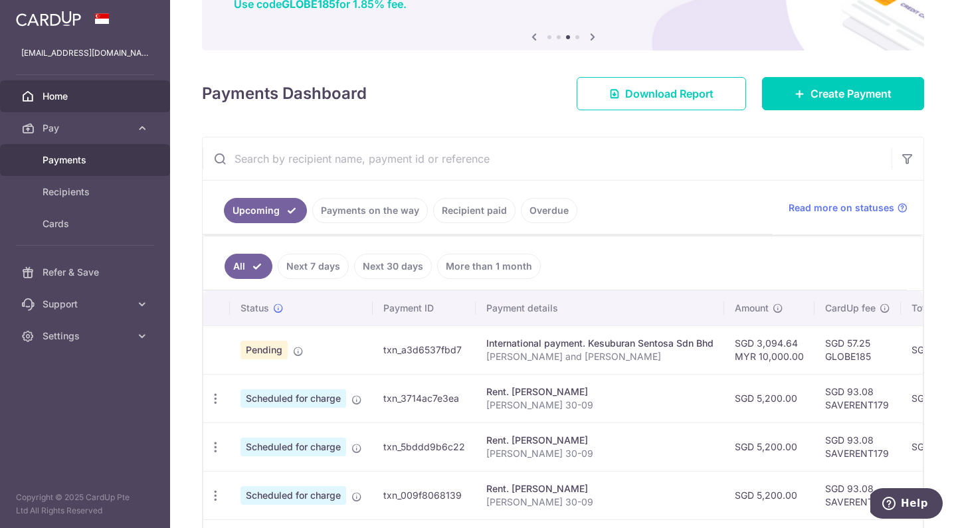
click at [86, 161] on span "Payments" at bounding box center [87, 159] width 88 height 13
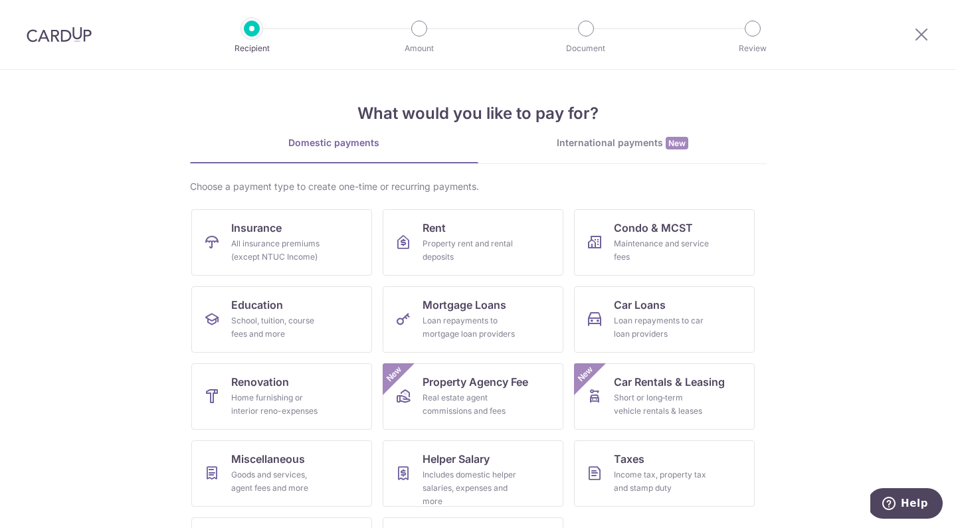
click at [56, 35] on img at bounding box center [59, 35] width 65 height 16
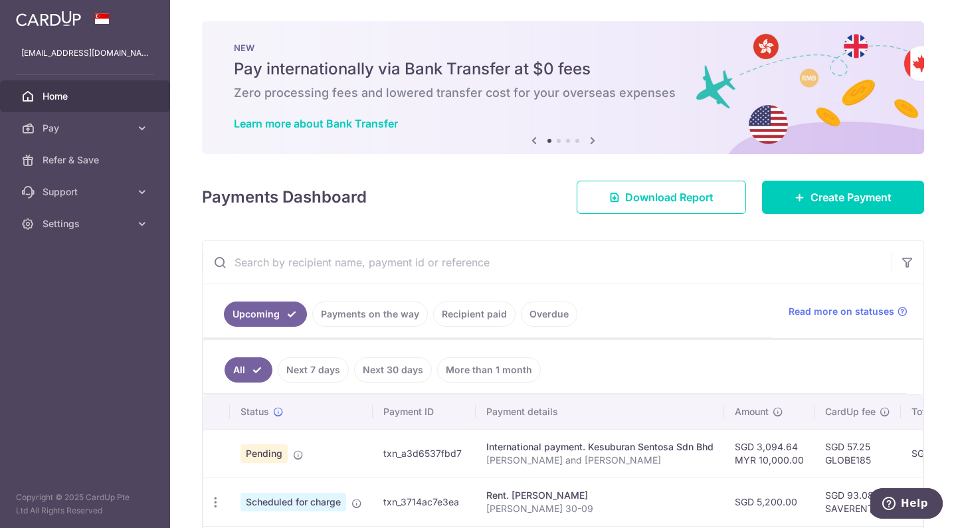
scroll to position [56, 0]
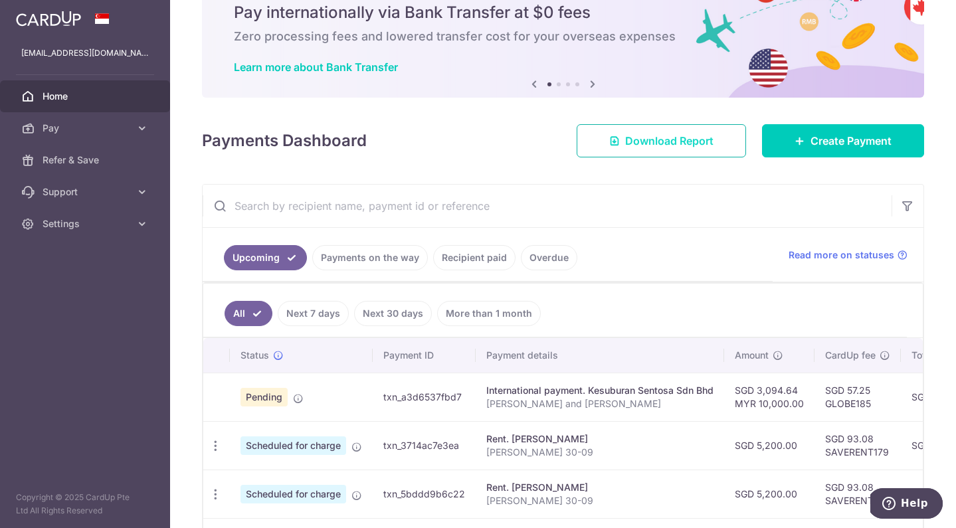
click at [663, 146] on span "Download Report" at bounding box center [669, 141] width 88 height 16
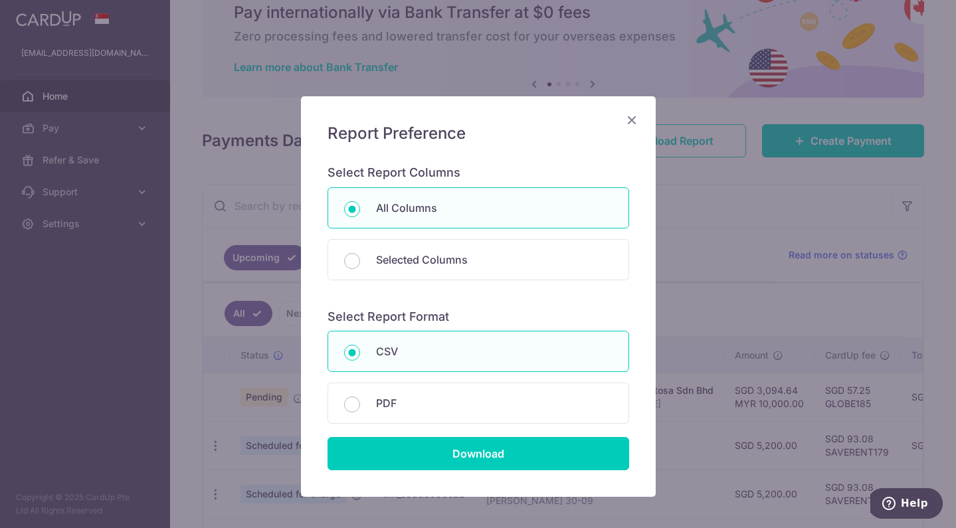
click at [631, 119] on icon "Close" at bounding box center [632, 120] width 16 height 17
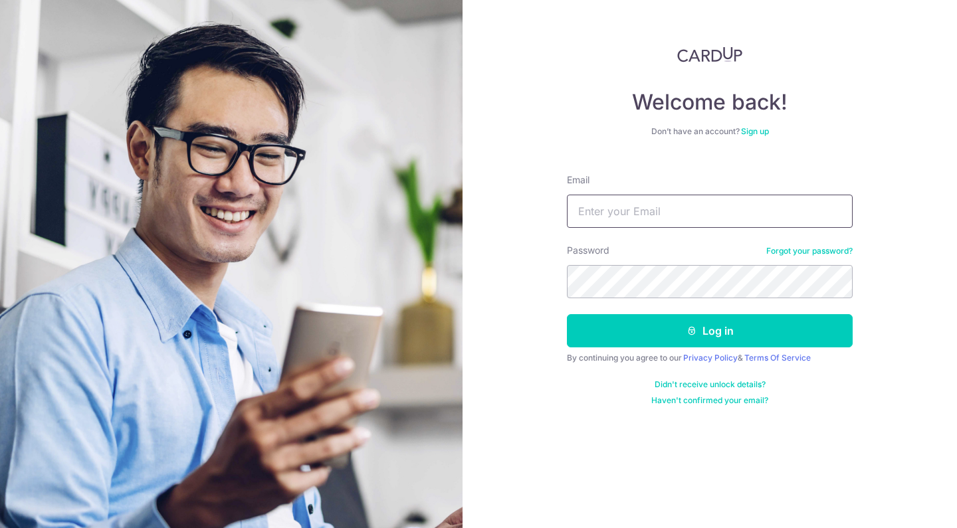
type input "[EMAIL_ADDRESS][DOMAIN_NAME]"
click at [709, 331] on button "Log in" at bounding box center [710, 330] width 286 height 33
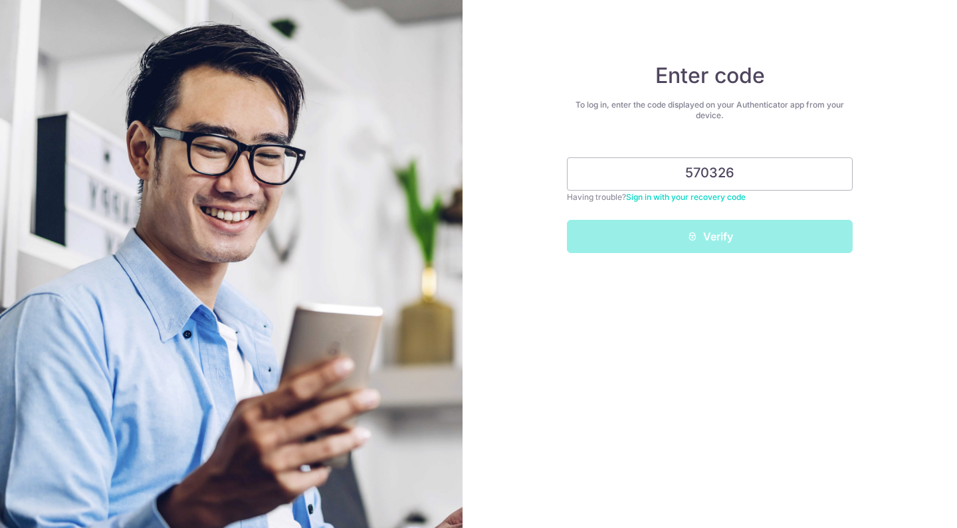
type input "570326"
click at [709, 236] on button "Verify" at bounding box center [710, 236] width 286 height 33
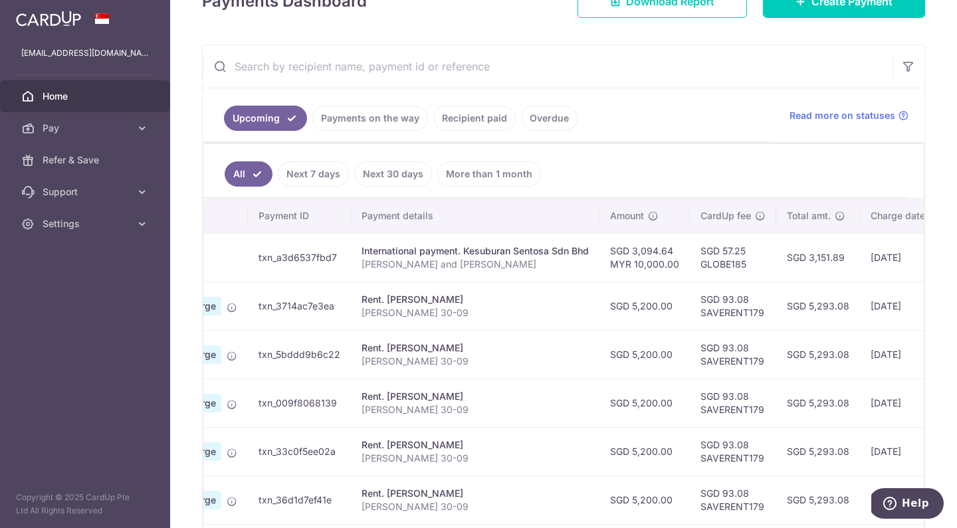
scroll to position [0, 124]
click at [427, 256] on div "International payment. Kesuburan Sentosa Sdn Bhd" at bounding box center [475, 250] width 227 height 13
click at [438, 250] on div "International payment. Kesuburan Sentosa Sdn Bhd" at bounding box center [475, 250] width 227 height 13
click at [294, 270] on td "txn_a3d6537fbd7" at bounding box center [299, 257] width 103 height 48
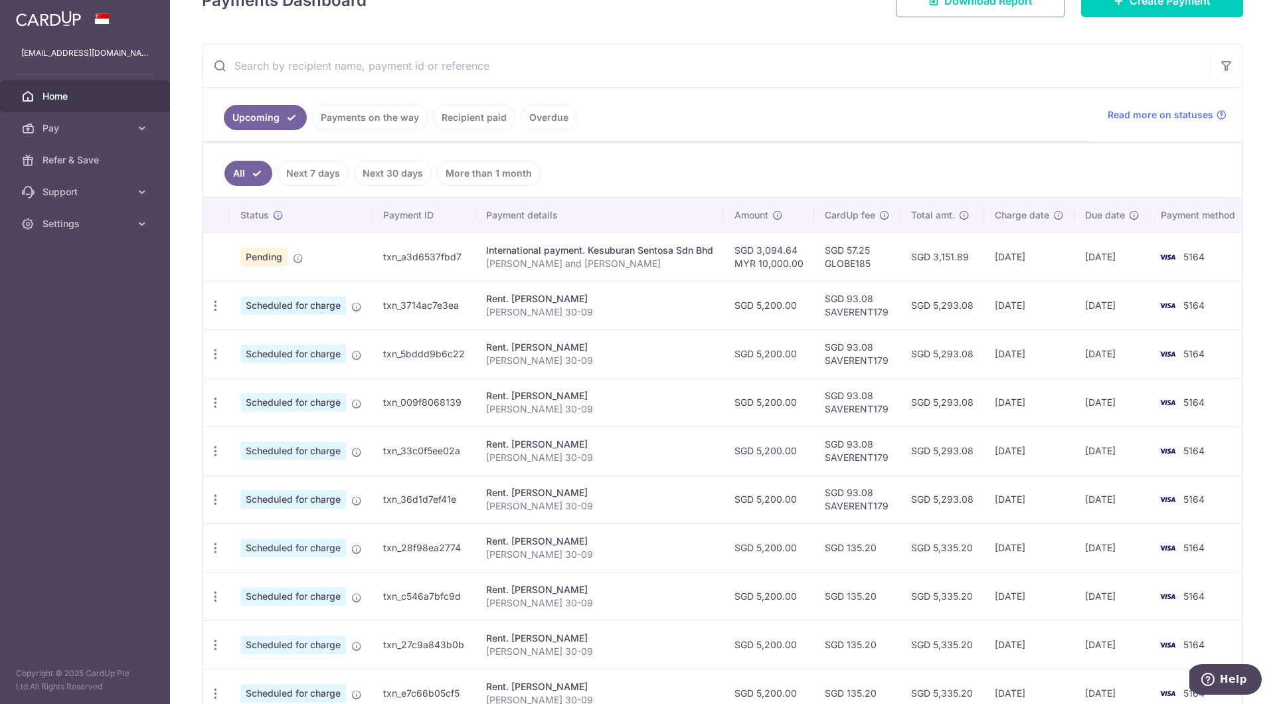
scroll to position [0, 0]
click at [219, 307] on icon "button" at bounding box center [216, 306] width 14 height 14
click at [712, 136] on ul "Upcoming Payments on the way Recipient paid Overdue" at bounding box center [647, 115] width 889 height 54
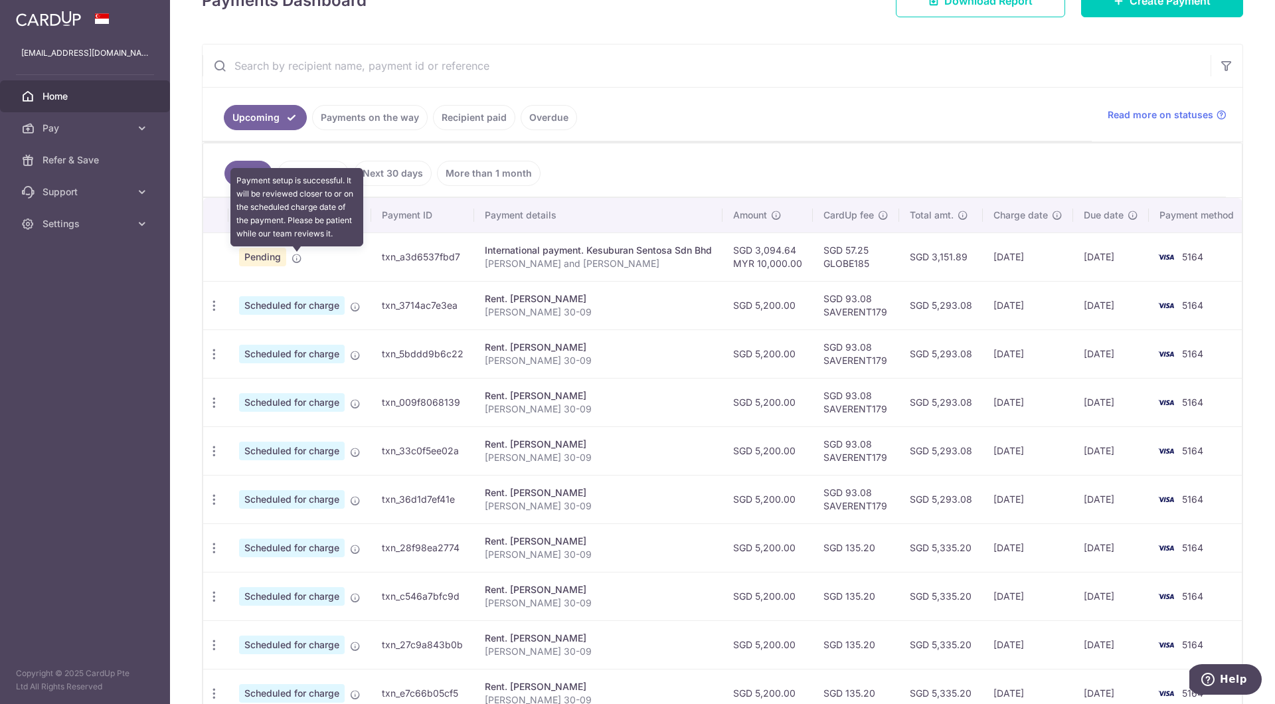
click at [298, 255] on span at bounding box center [297, 255] width 11 height 11
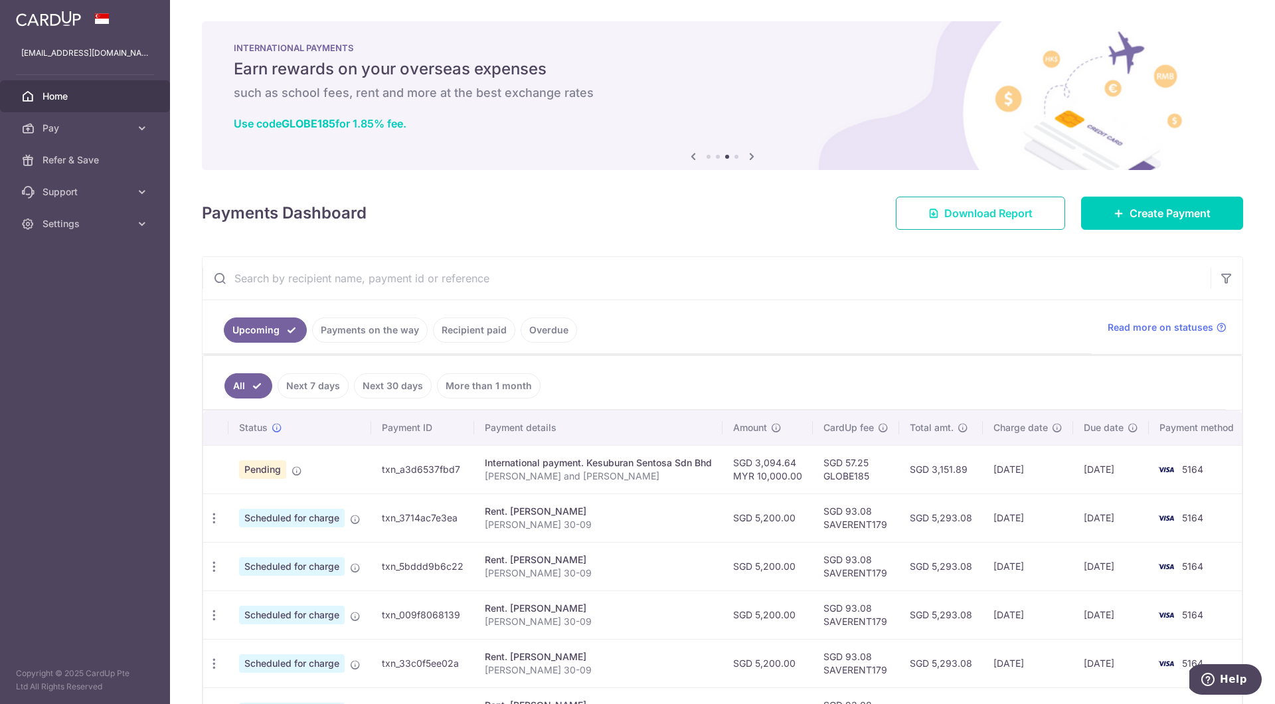
scroll to position [0, 0]
click at [956, 210] on span "Download Report" at bounding box center [989, 213] width 88 height 16
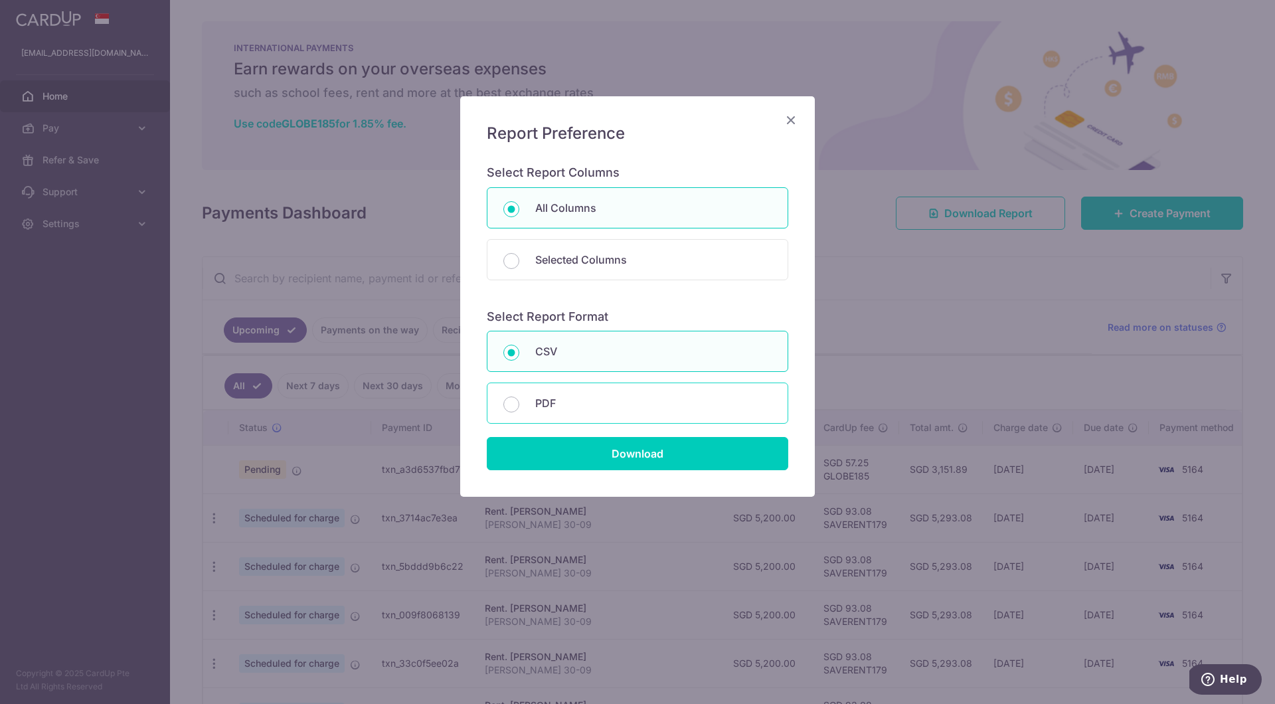
click at [541, 403] on p "PDF" at bounding box center [653, 403] width 236 height 16
click at [519, 403] on input "PDF" at bounding box center [511, 405] width 16 height 16
radio input "false"
radio input "true"
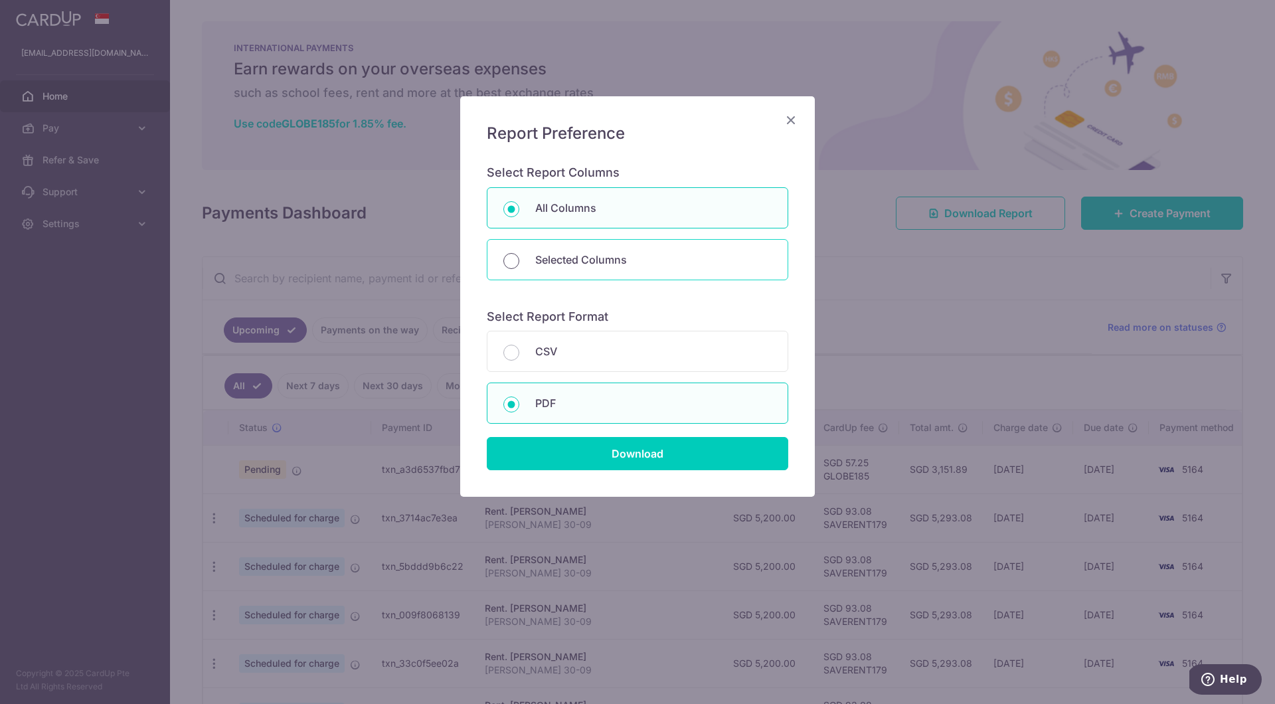
click at [506, 263] on input "Selected Columns" at bounding box center [511, 261] width 16 height 16
radio input "true"
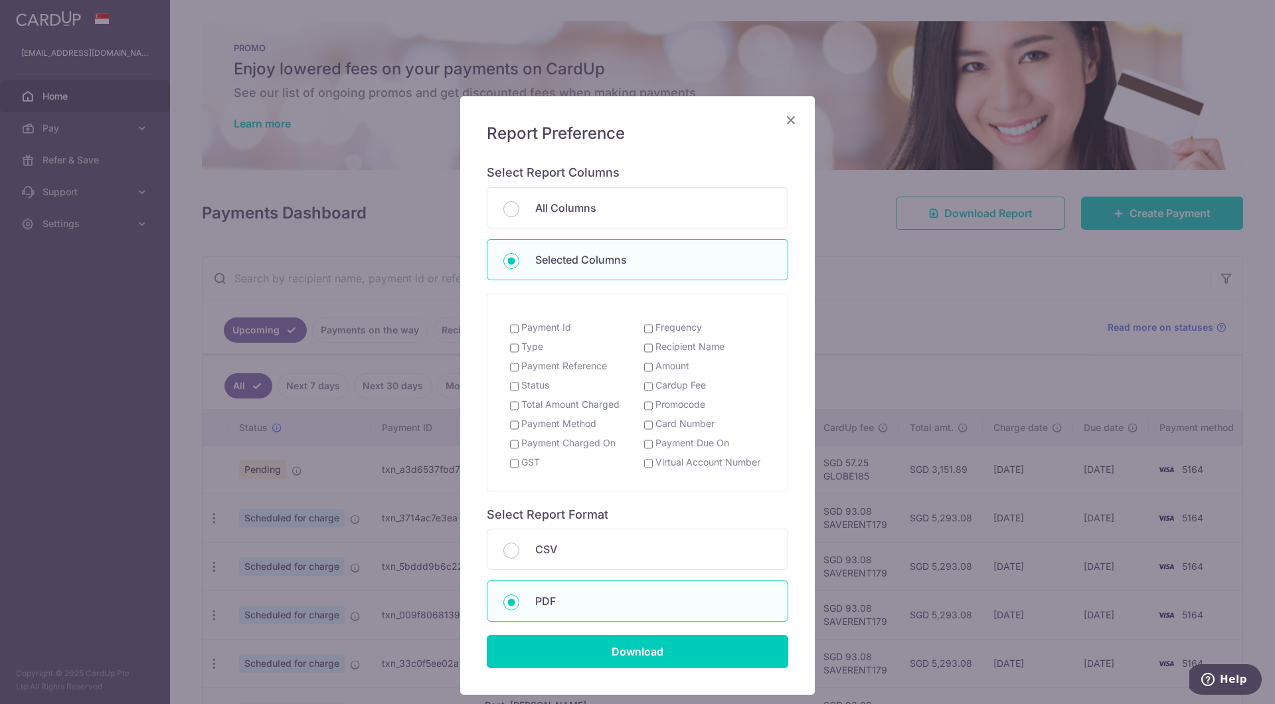
click at [516, 344] on input "Type" at bounding box center [514, 348] width 9 height 11
checkbox input "true"
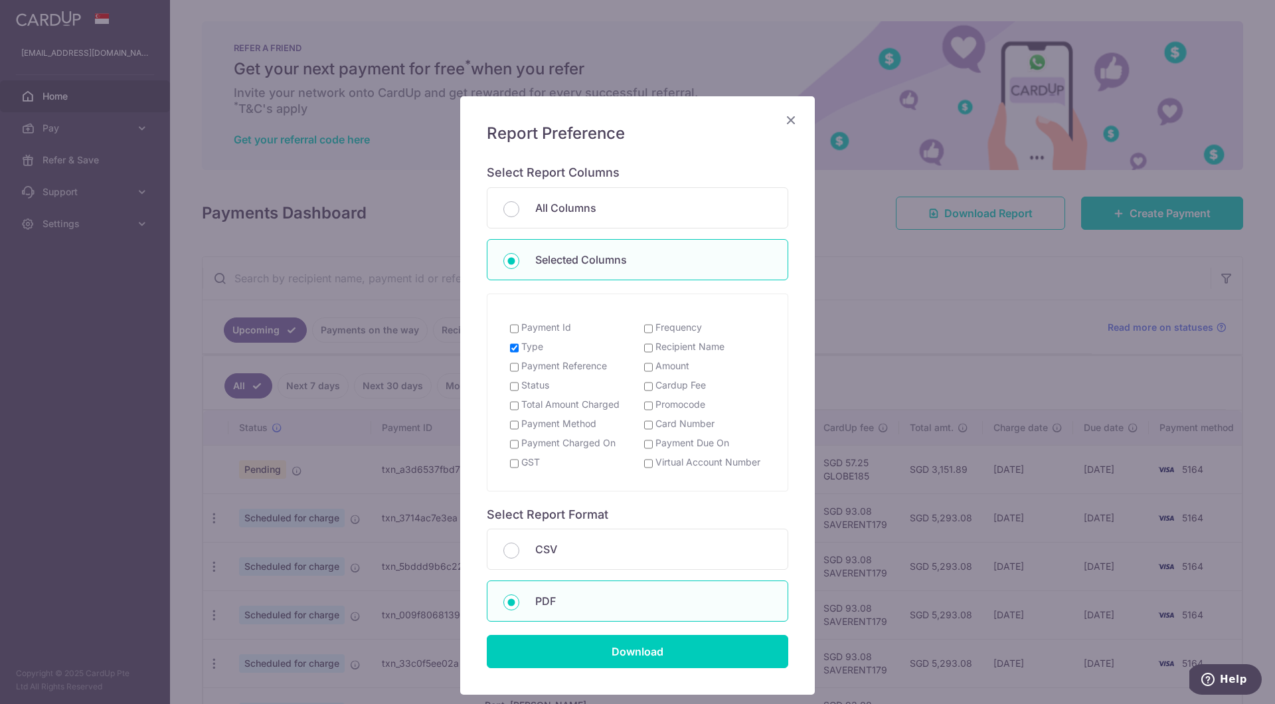
click at [516, 362] on input "Payment Reference" at bounding box center [514, 367] width 9 height 11
checkbox input "true"
click at [648, 344] on input "Recipient Name" at bounding box center [648, 348] width 9 height 11
checkbox input "true"
click at [648, 362] on input "Amount" at bounding box center [648, 367] width 9 height 11
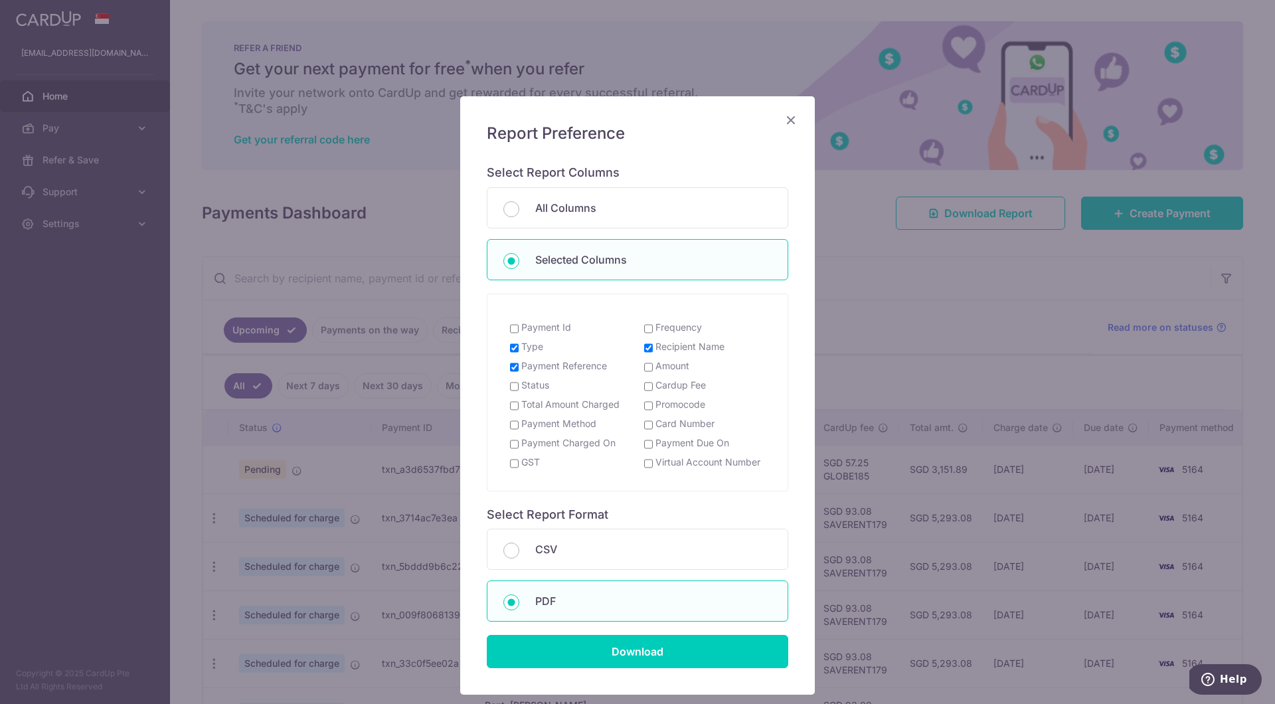
checkbox input "true"
click at [516, 401] on input "Total Amount Charged" at bounding box center [514, 406] width 9 height 11
checkbox input "true"
click at [647, 420] on input "Card Number" at bounding box center [648, 425] width 9 height 11
checkbox input "true"
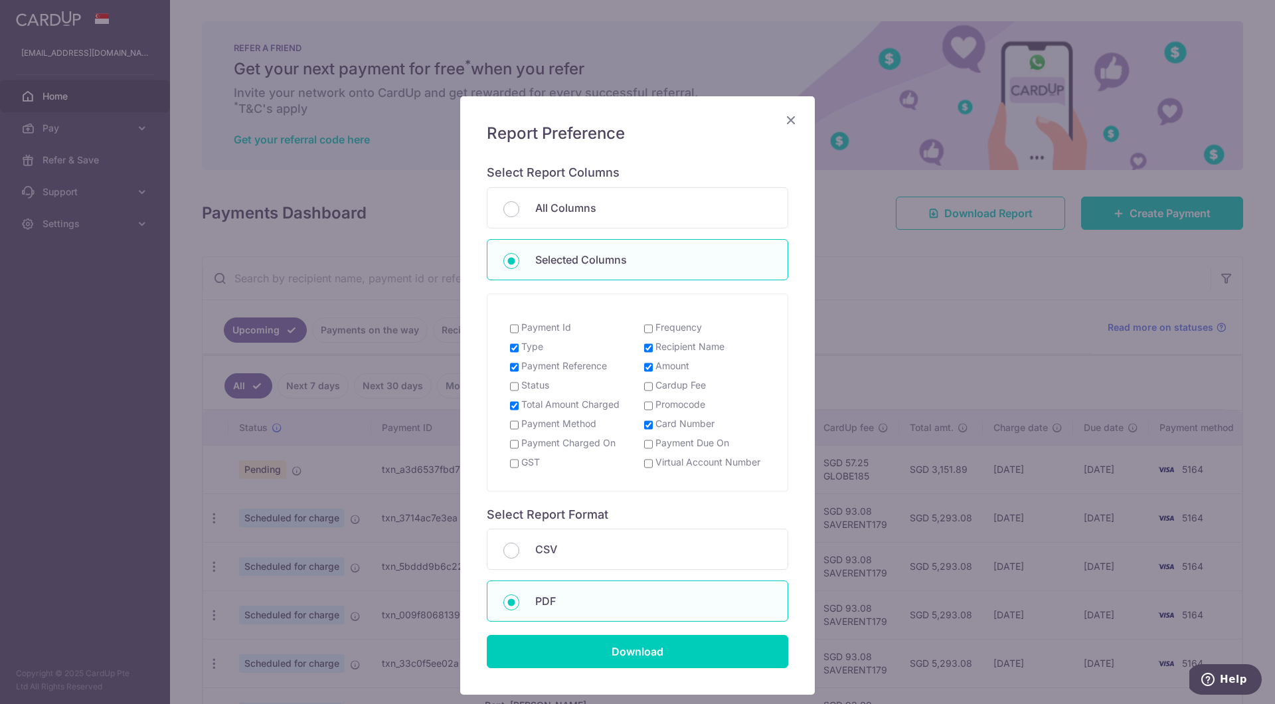
click at [516, 439] on input "Payment Charged On" at bounding box center [514, 444] width 9 height 11
checkbox input "true"
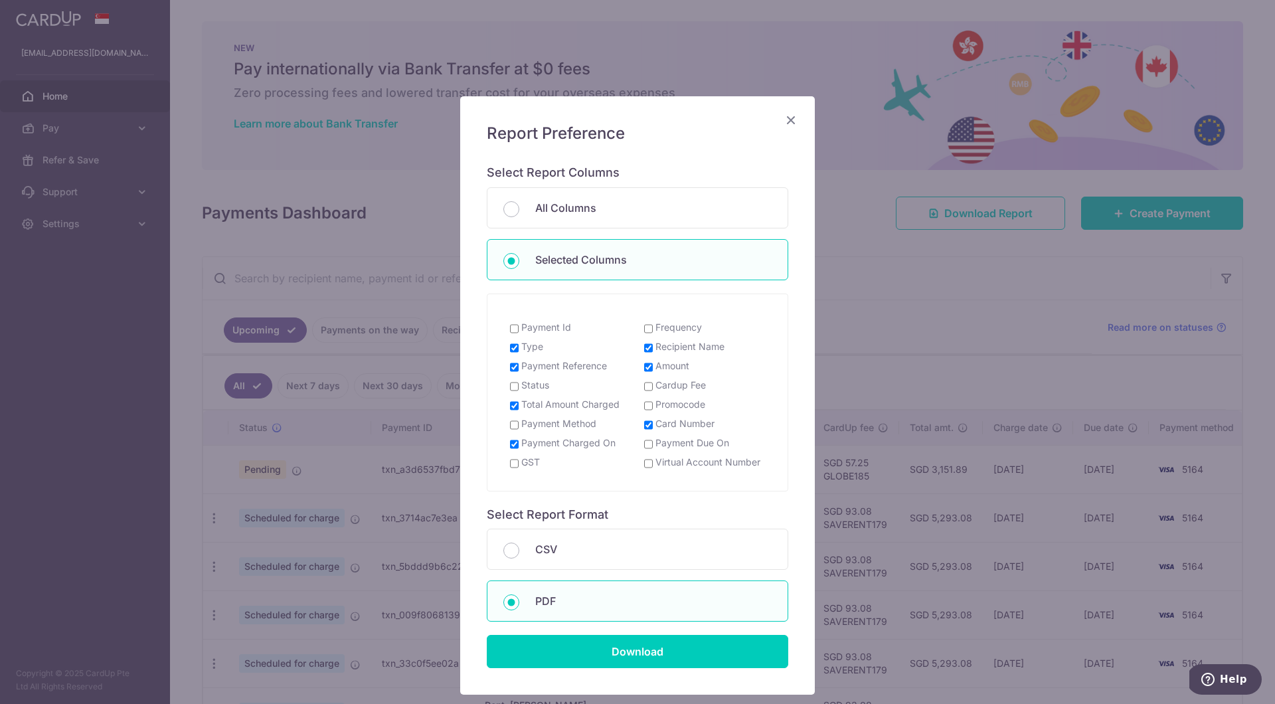
click at [648, 439] on input "Payment Due On" at bounding box center [648, 444] width 9 height 11
checkbox input "true"
click at [513, 381] on input "Status" at bounding box center [514, 386] width 9 height 11
checkbox input "true"
click at [644, 527] on input "Download" at bounding box center [638, 651] width 302 height 33
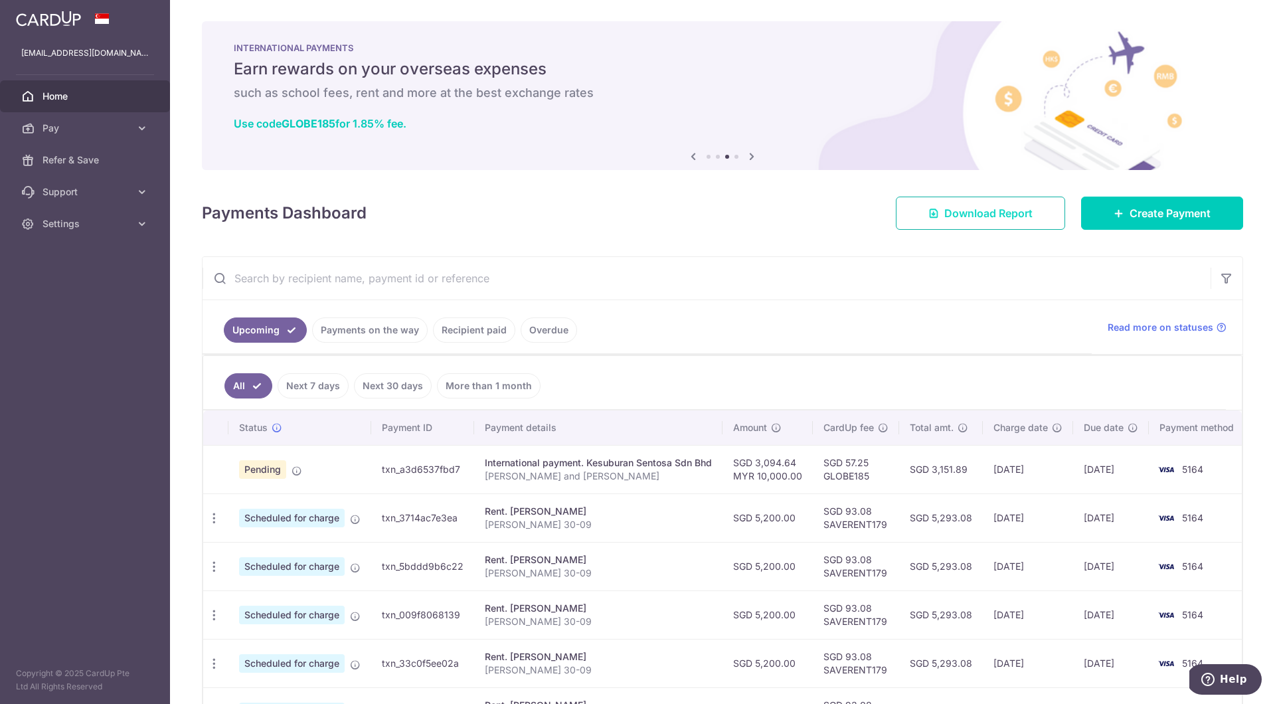
click at [955, 203] on link "Download Report" at bounding box center [980, 213] width 169 height 33
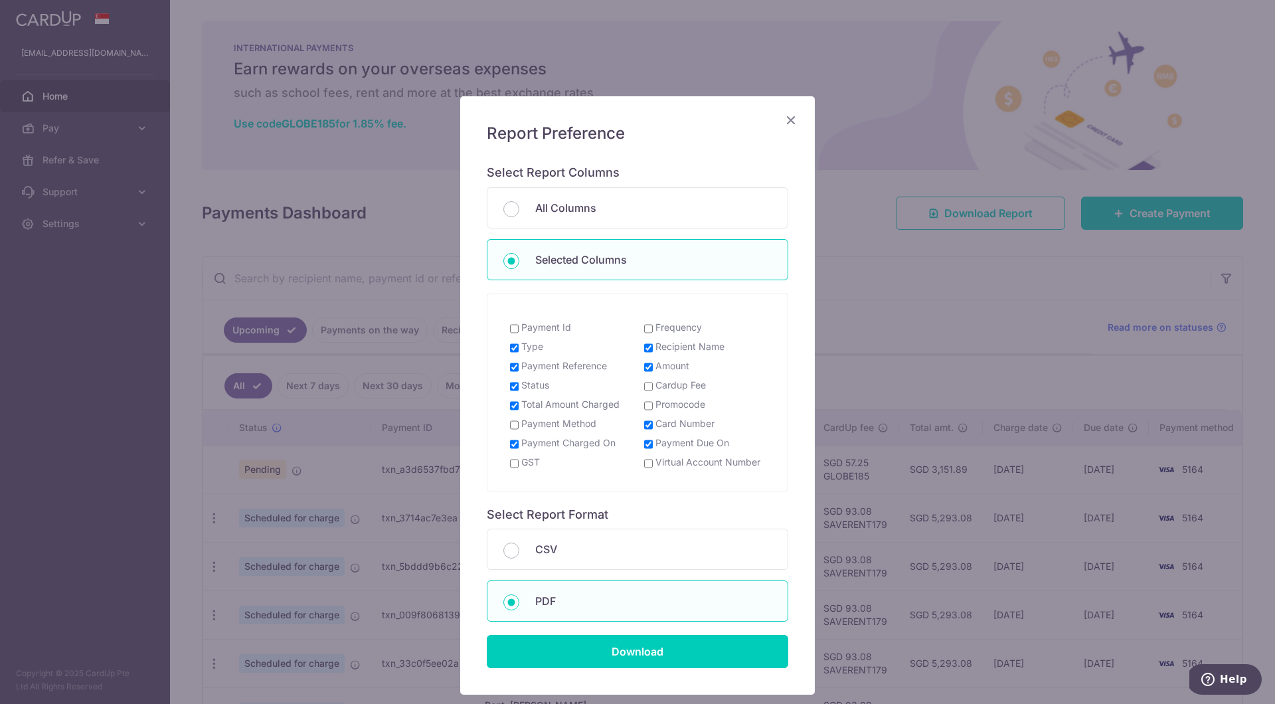
click at [790, 115] on icon "Close" at bounding box center [791, 120] width 16 height 17
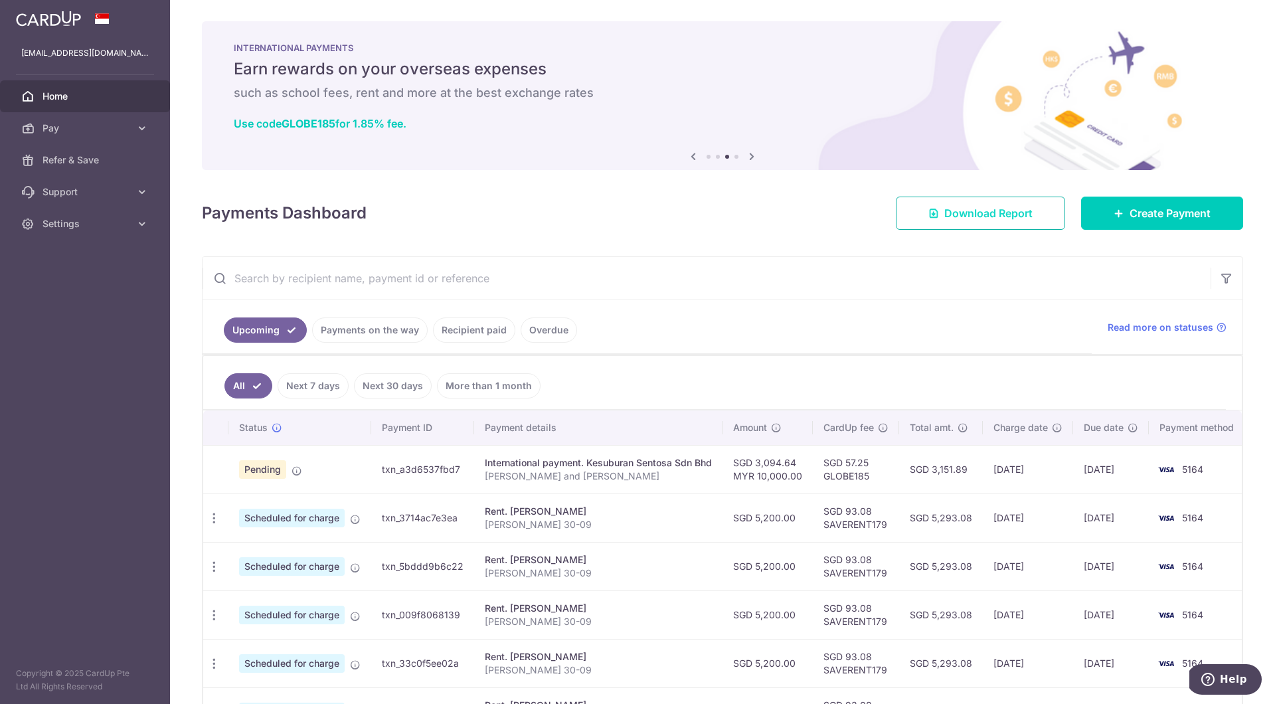
click at [956, 207] on span "Download Report" at bounding box center [989, 213] width 88 height 16
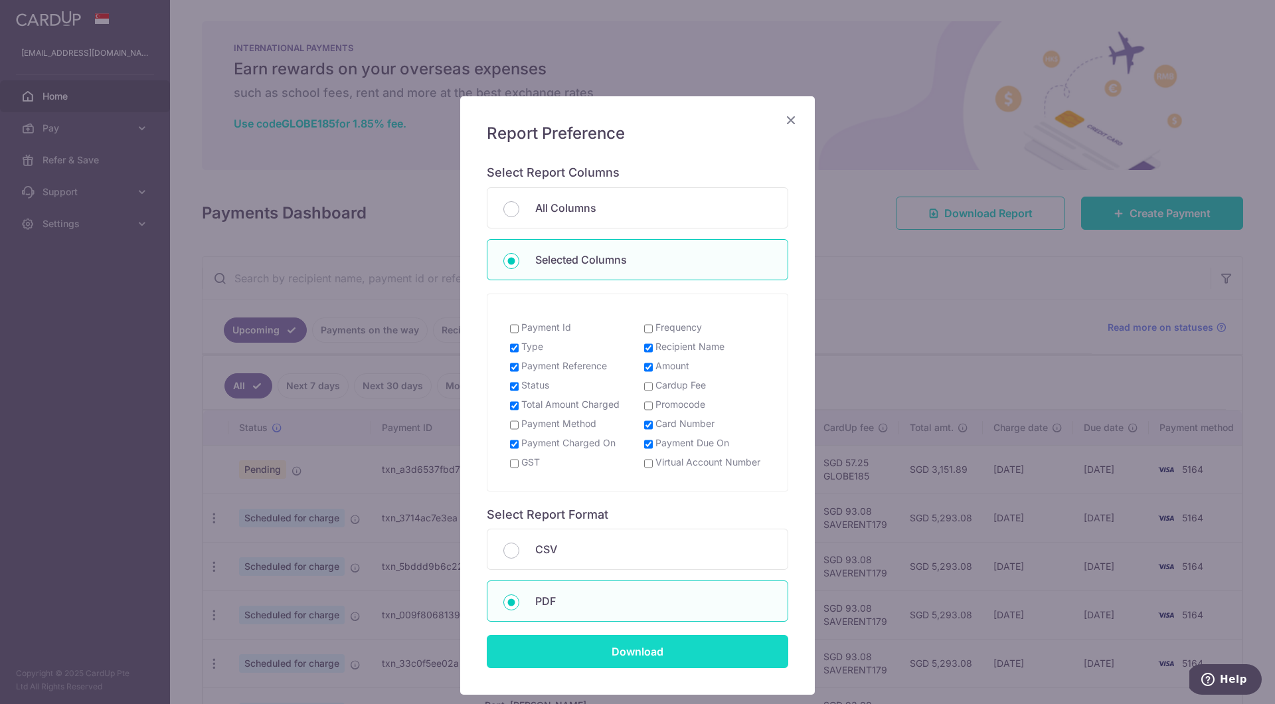
click at [561, 527] on input "Download" at bounding box center [638, 651] width 302 height 33
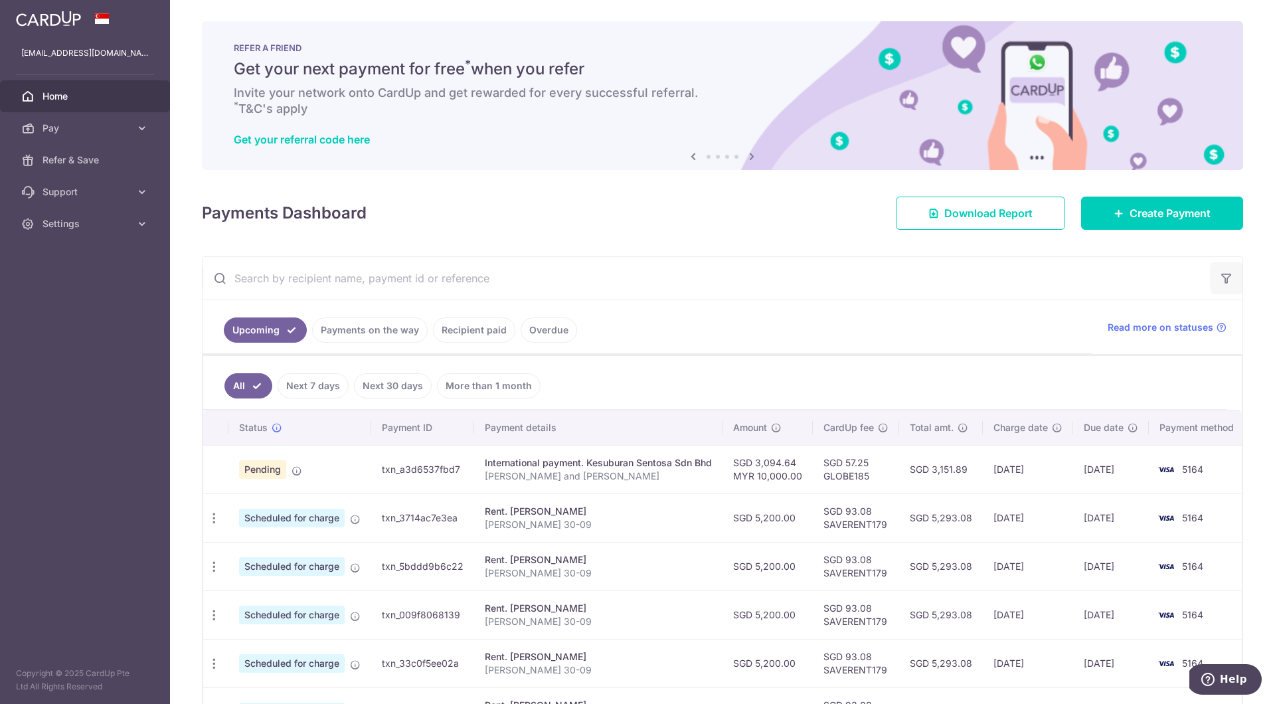
click at [956, 280] on icon "button" at bounding box center [1226, 278] width 13 height 13
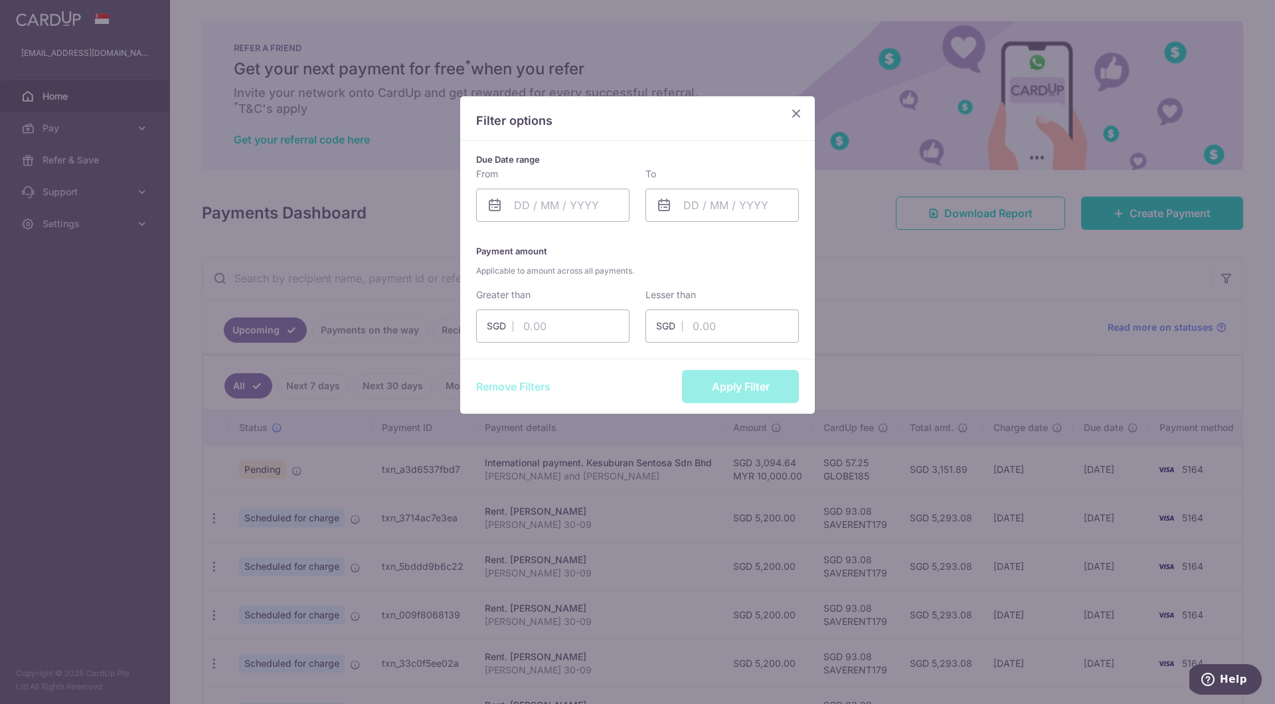
click at [498, 205] on icon at bounding box center [495, 205] width 16 height 16
click at [486, 205] on input "text" at bounding box center [552, 205] width 153 height 33
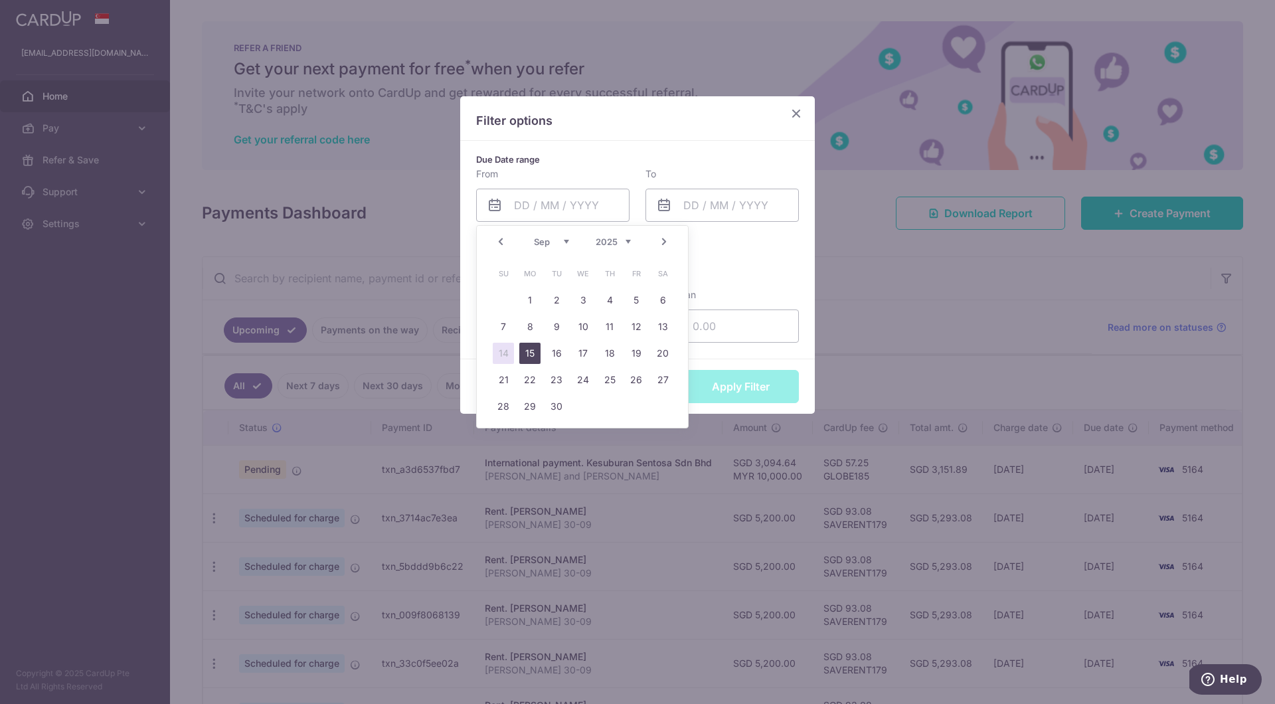
click at [533, 355] on link "15" at bounding box center [529, 353] width 21 height 21
type input "[DATE]"
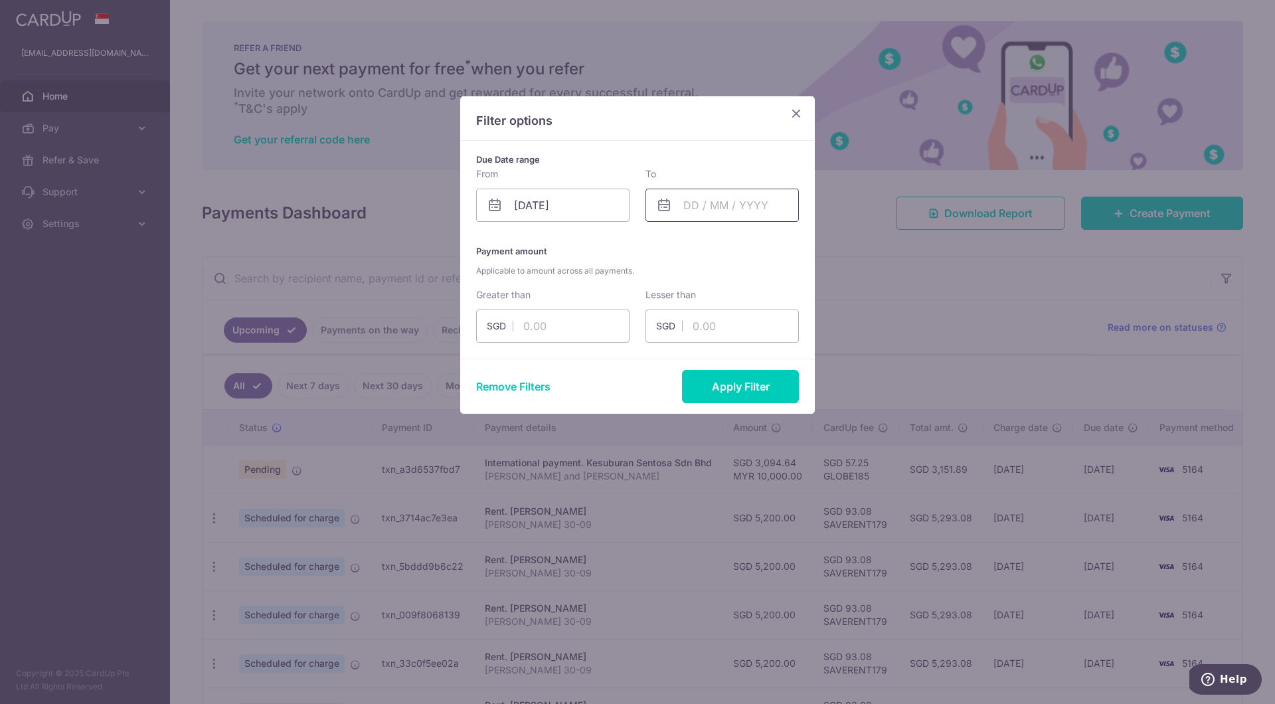
click at [660, 214] on input "text" at bounding box center [722, 205] width 153 height 33
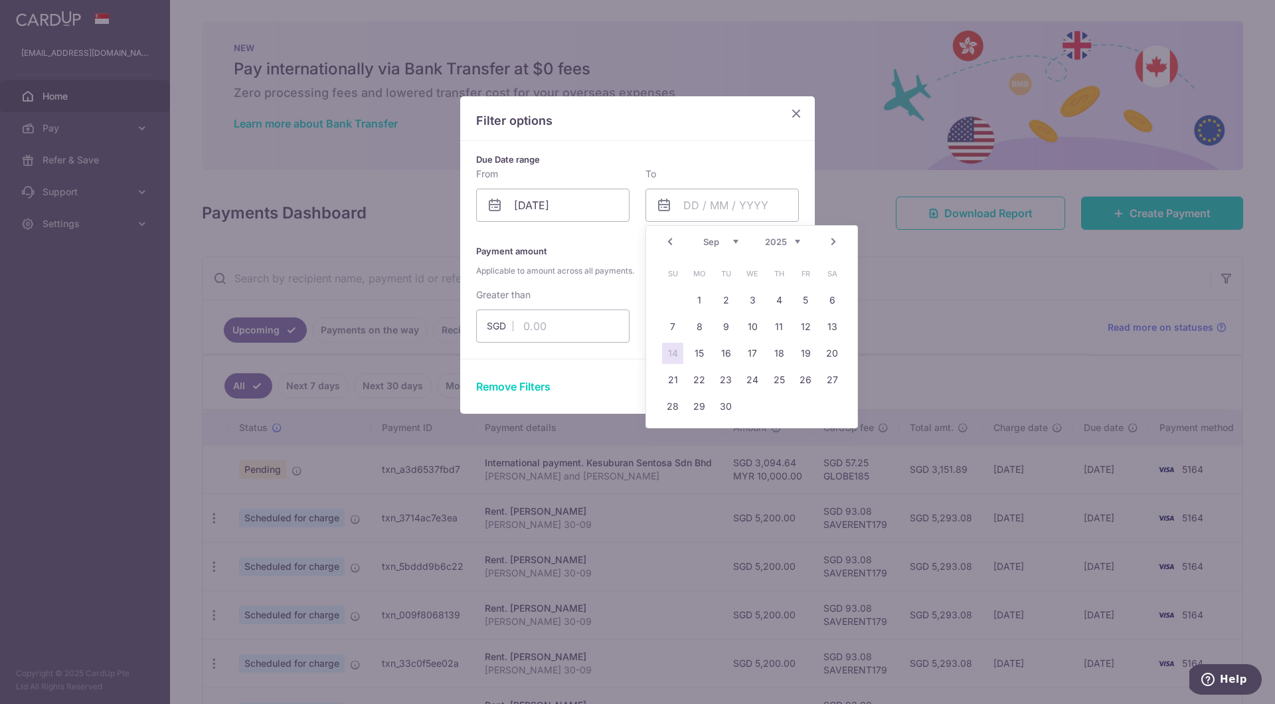
click at [673, 357] on link "14" at bounding box center [672, 353] width 21 height 21
type input "14/09/2025"
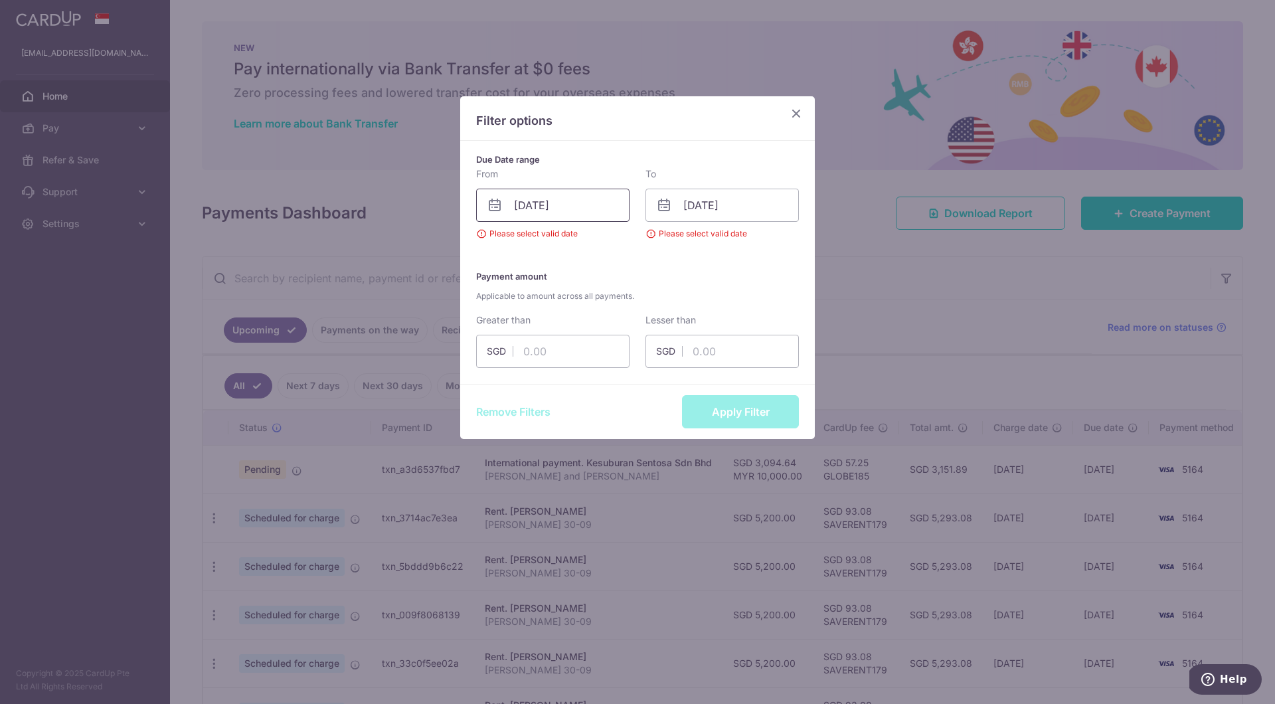
click at [479, 202] on input "[DATE]" at bounding box center [552, 205] width 153 height 33
click at [495, 203] on icon at bounding box center [495, 205] width 16 height 16
click at [494, 205] on icon at bounding box center [495, 205] width 16 height 16
click at [526, 210] on input "[DATE]" at bounding box center [552, 205] width 153 height 33
click at [508, 351] on link "14" at bounding box center [503, 353] width 21 height 21
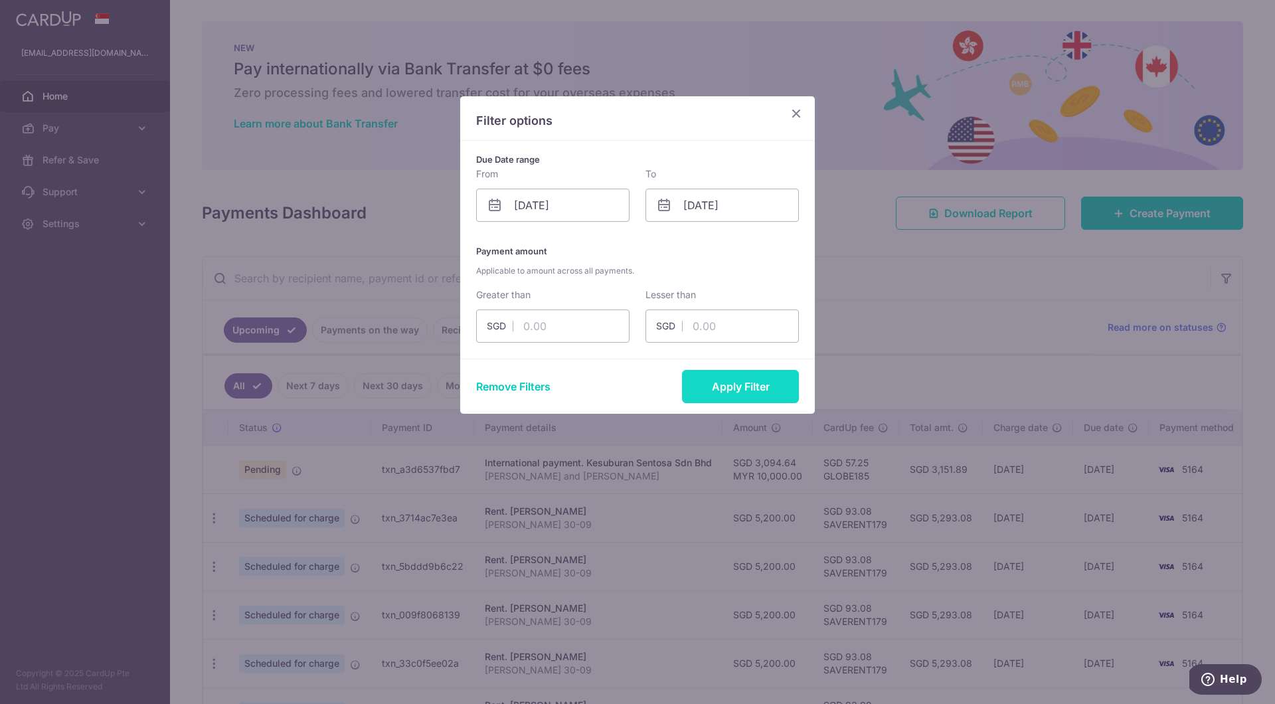
click at [752, 385] on button "Apply Filter" at bounding box center [740, 386] width 117 height 33
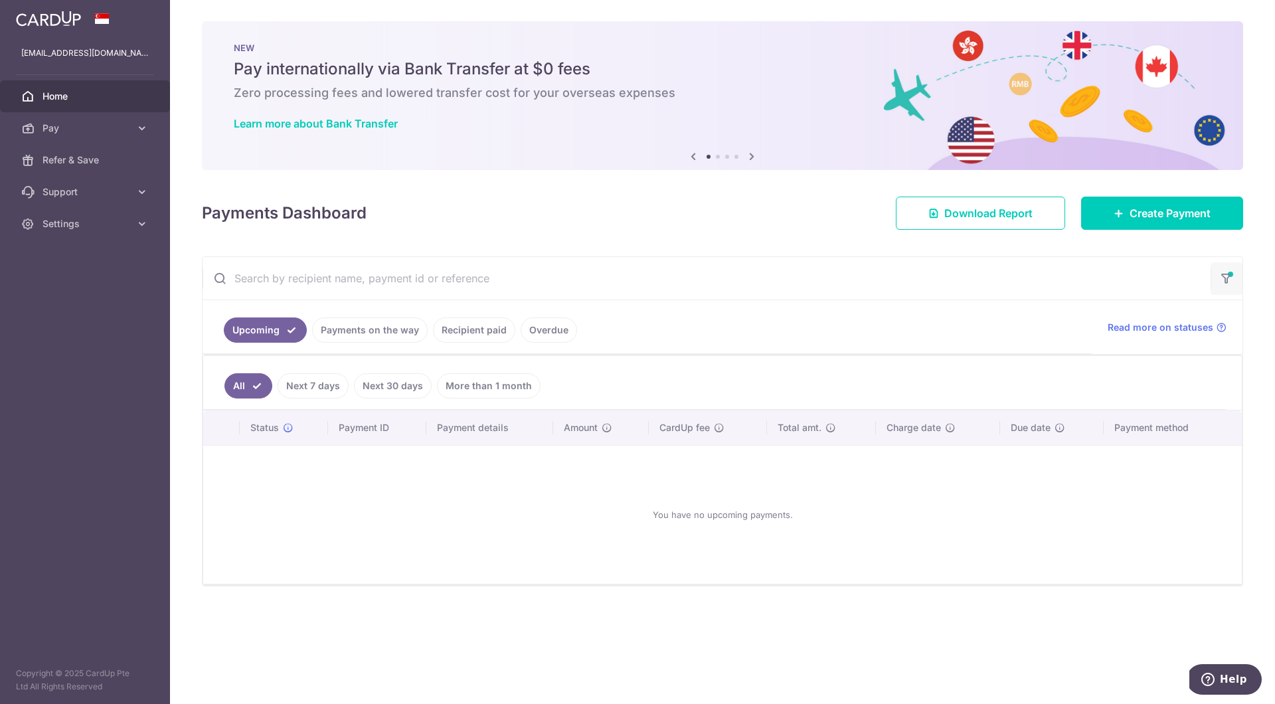
click at [956, 270] on button "button" at bounding box center [1227, 278] width 32 height 33
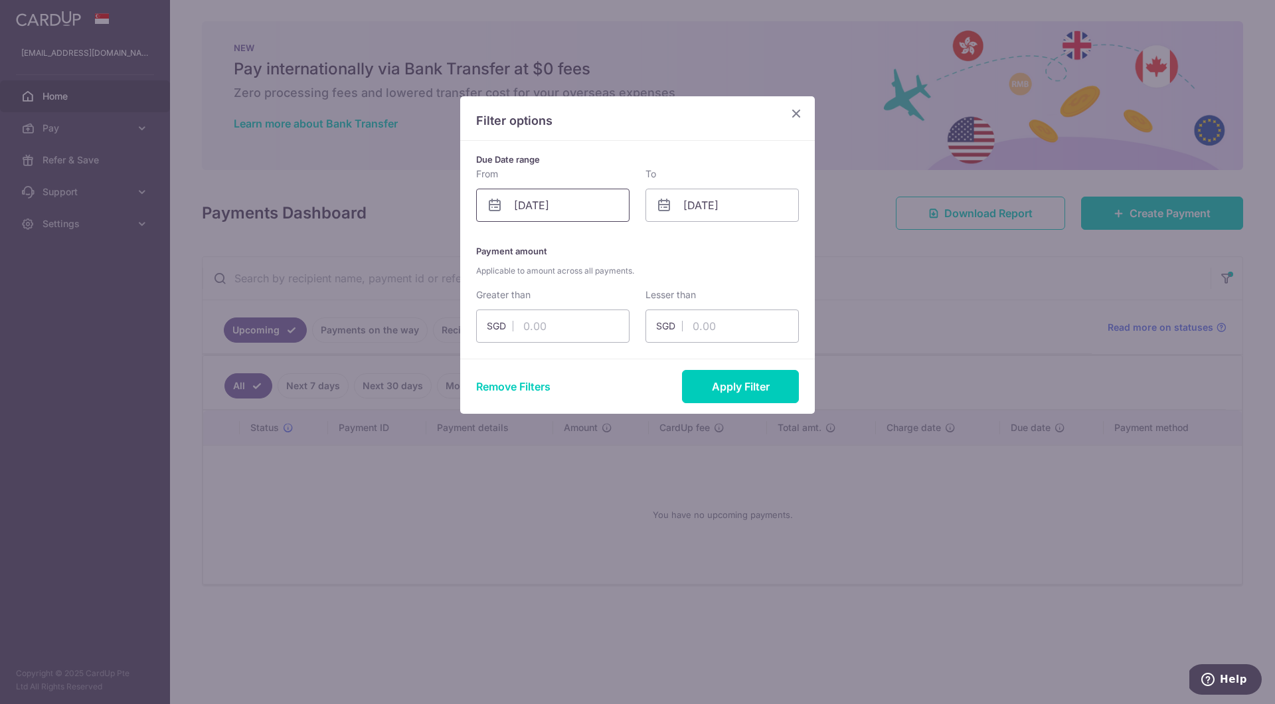
click at [484, 203] on input "14/09/2025" at bounding box center [552, 205] width 153 height 33
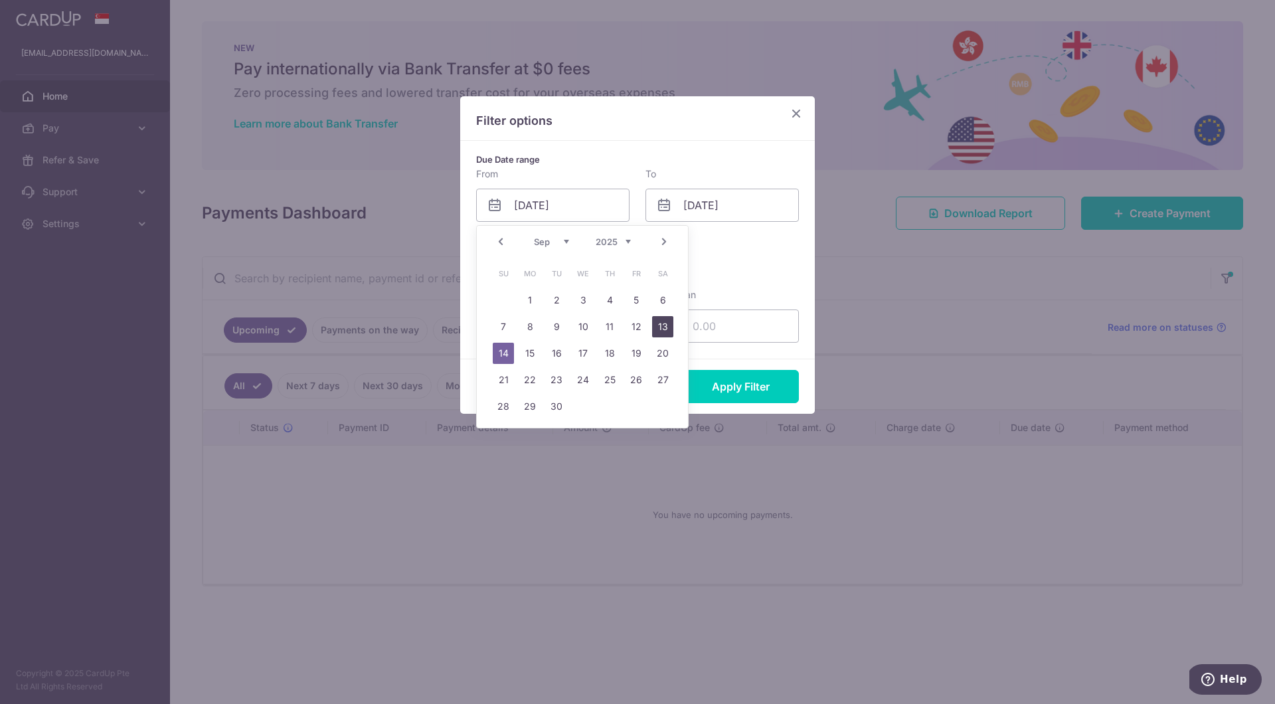
click at [666, 324] on link "13" at bounding box center [662, 326] width 21 height 21
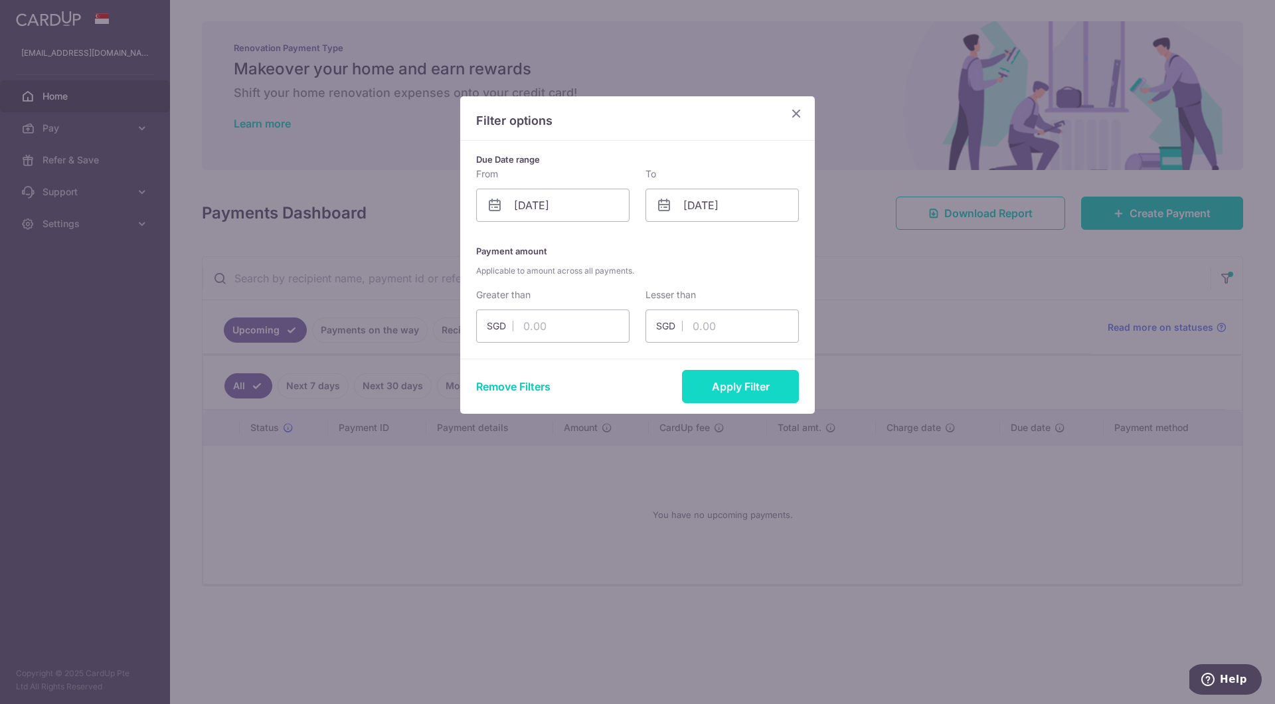
click at [724, 396] on button "Apply Filter" at bounding box center [740, 386] width 117 height 33
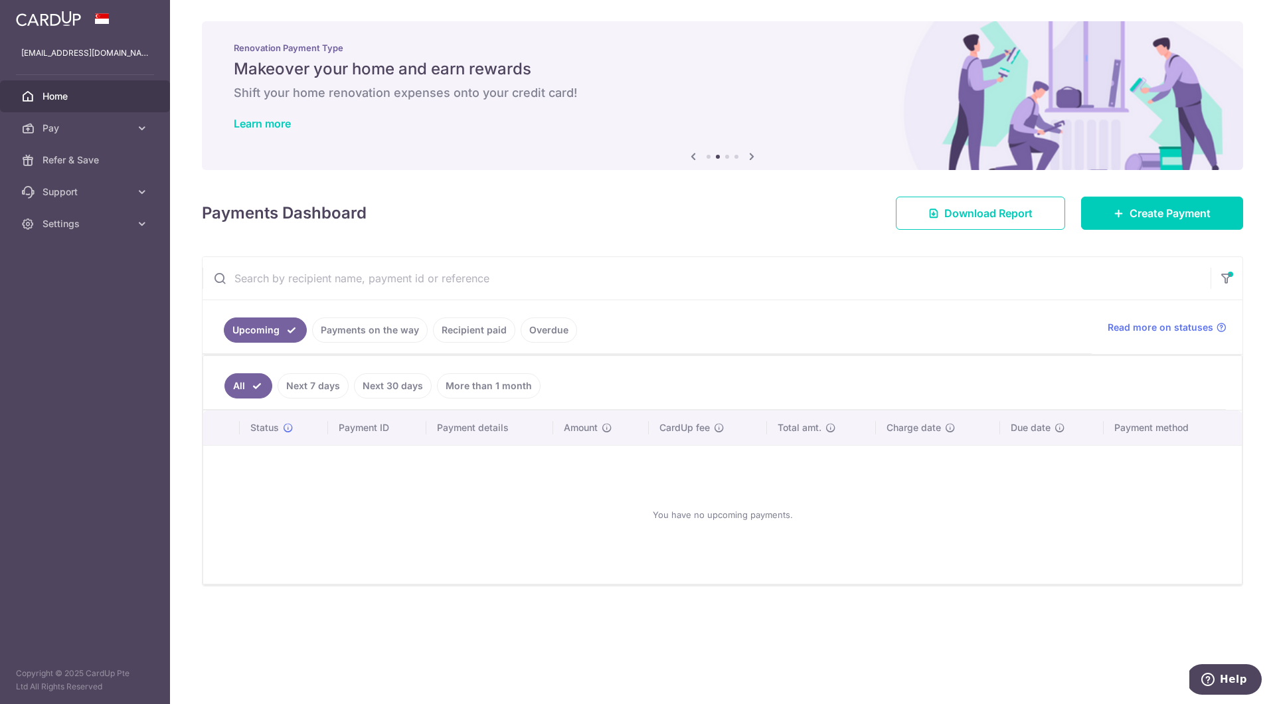
click at [294, 397] on link "Next 7 days" at bounding box center [313, 385] width 71 height 25
click at [243, 383] on link "All" at bounding box center [239, 385] width 29 height 25
click at [956, 280] on button "button" at bounding box center [1227, 278] width 32 height 33
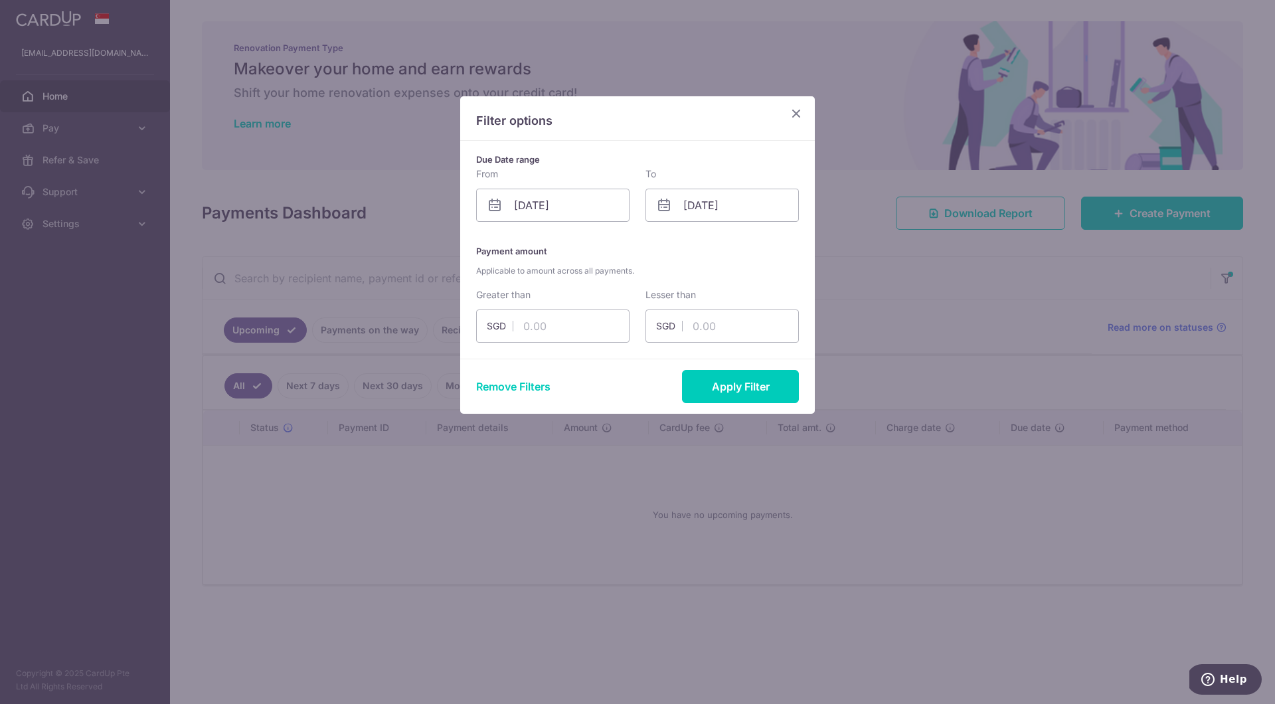
click at [496, 209] on icon at bounding box center [495, 205] width 16 height 16
click at [537, 207] on input "13/09/2025" at bounding box center [552, 205] width 153 height 33
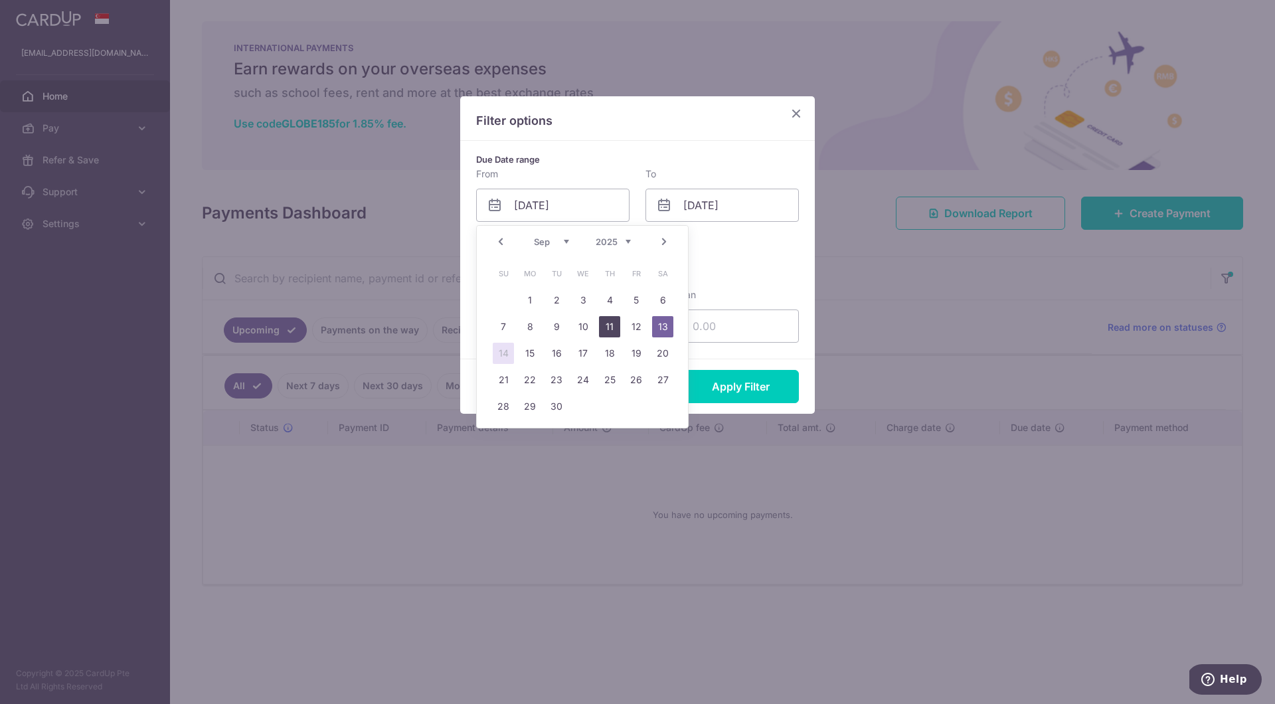
click at [611, 324] on link "11" at bounding box center [609, 326] width 21 height 21
type input "11/09/2025"
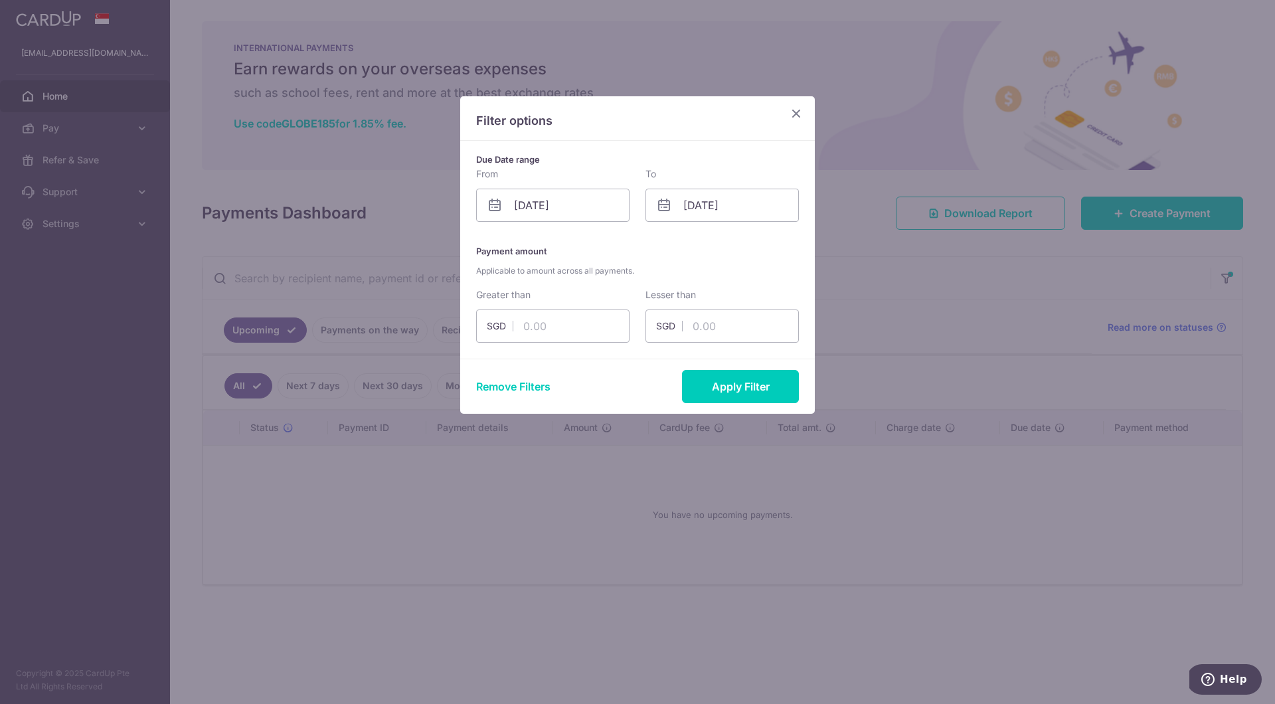
click at [664, 201] on icon at bounding box center [664, 205] width 16 height 16
click at [715, 211] on input "14/09/2025" at bounding box center [722, 205] width 153 height 33
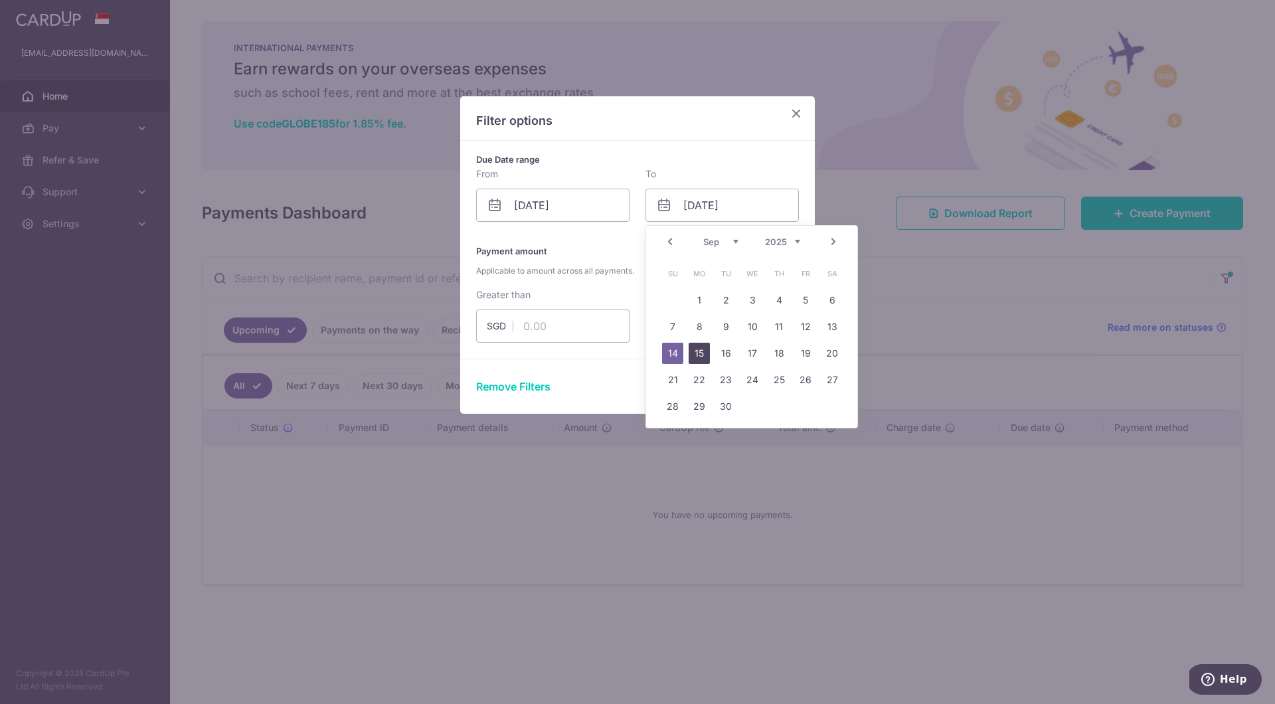
click at [701, 357] on link "15" at bounding box center [699, 353] width 21 height 21
type input "[DATE]"
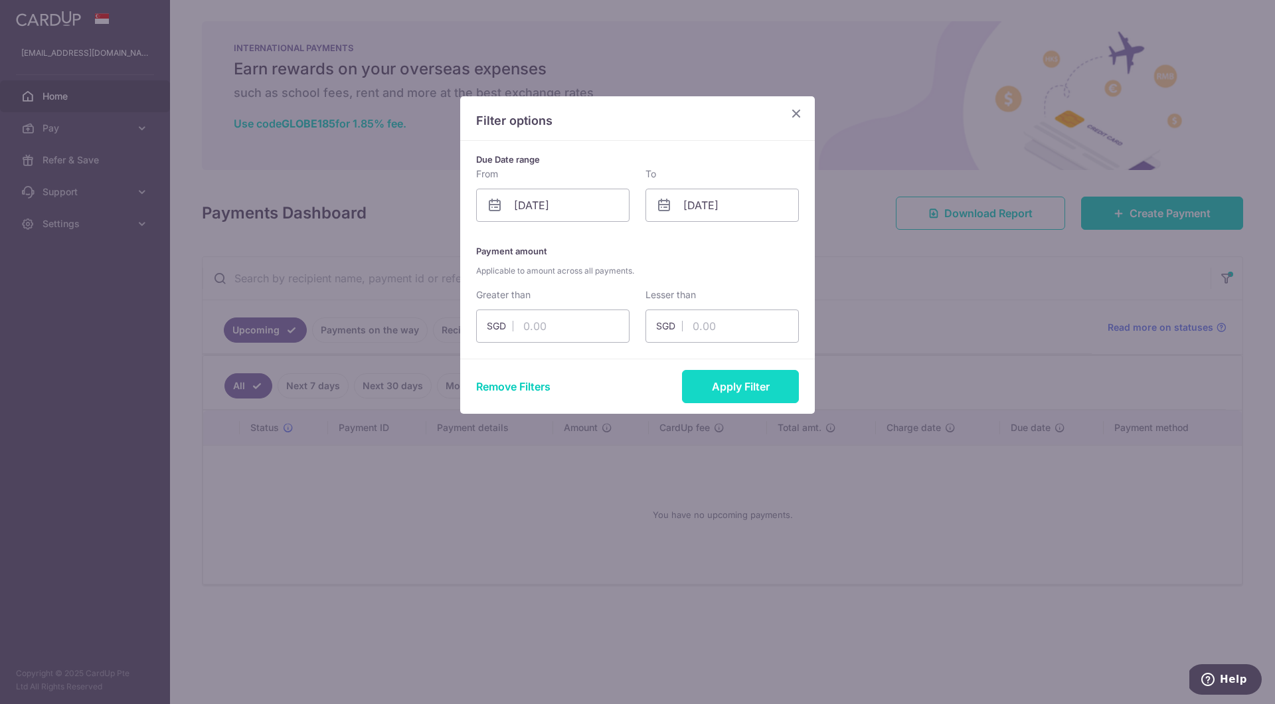
click at [740, 381] on button "Apply Filter" at bounding box center [740, 386] width 117 height 33
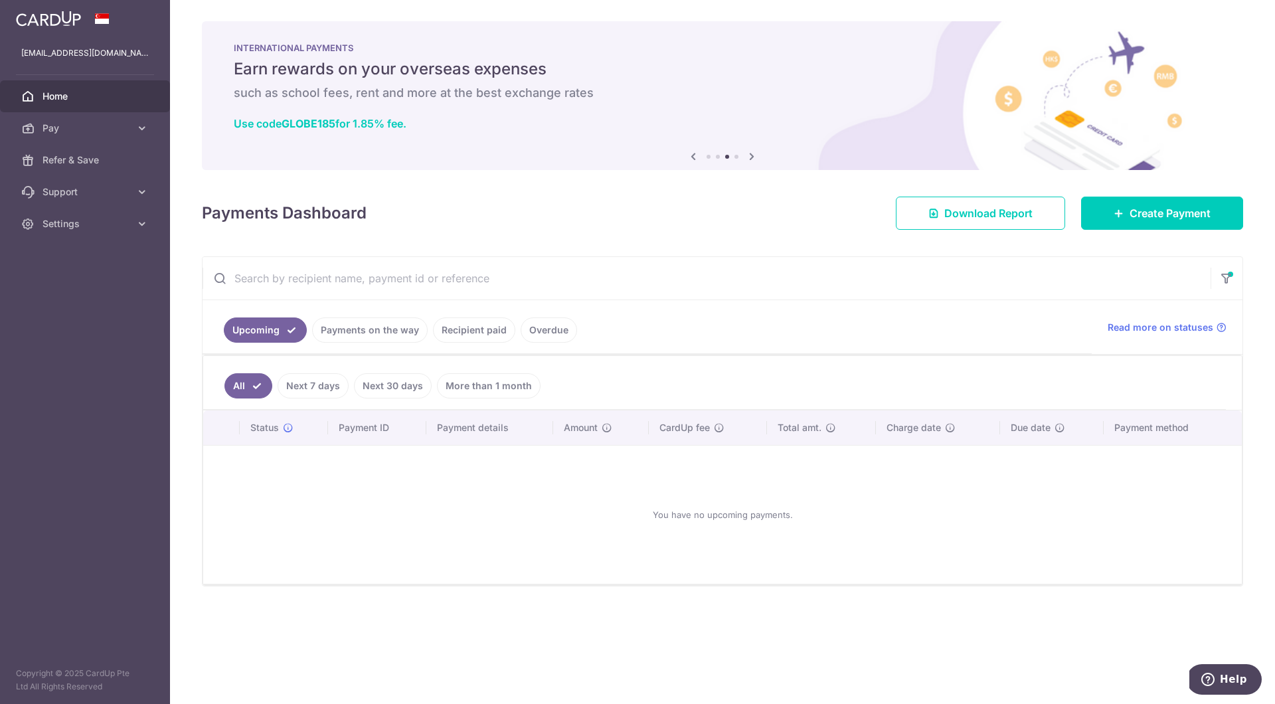
click at [65, 94] on span "Home" at bounding box center [87, 96] width 88 height 13
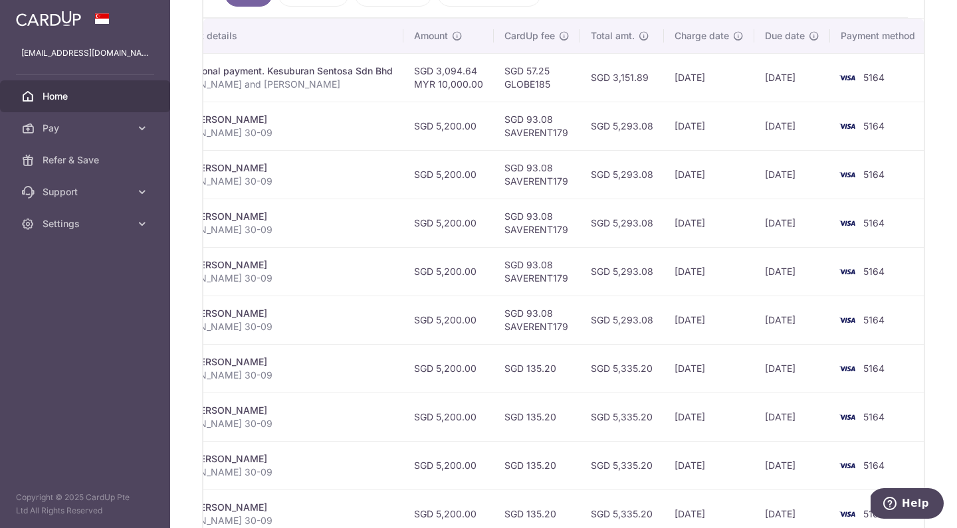
scroll to position [0, 319]
